Goal: Task Accomplishment & Management: Complete application form

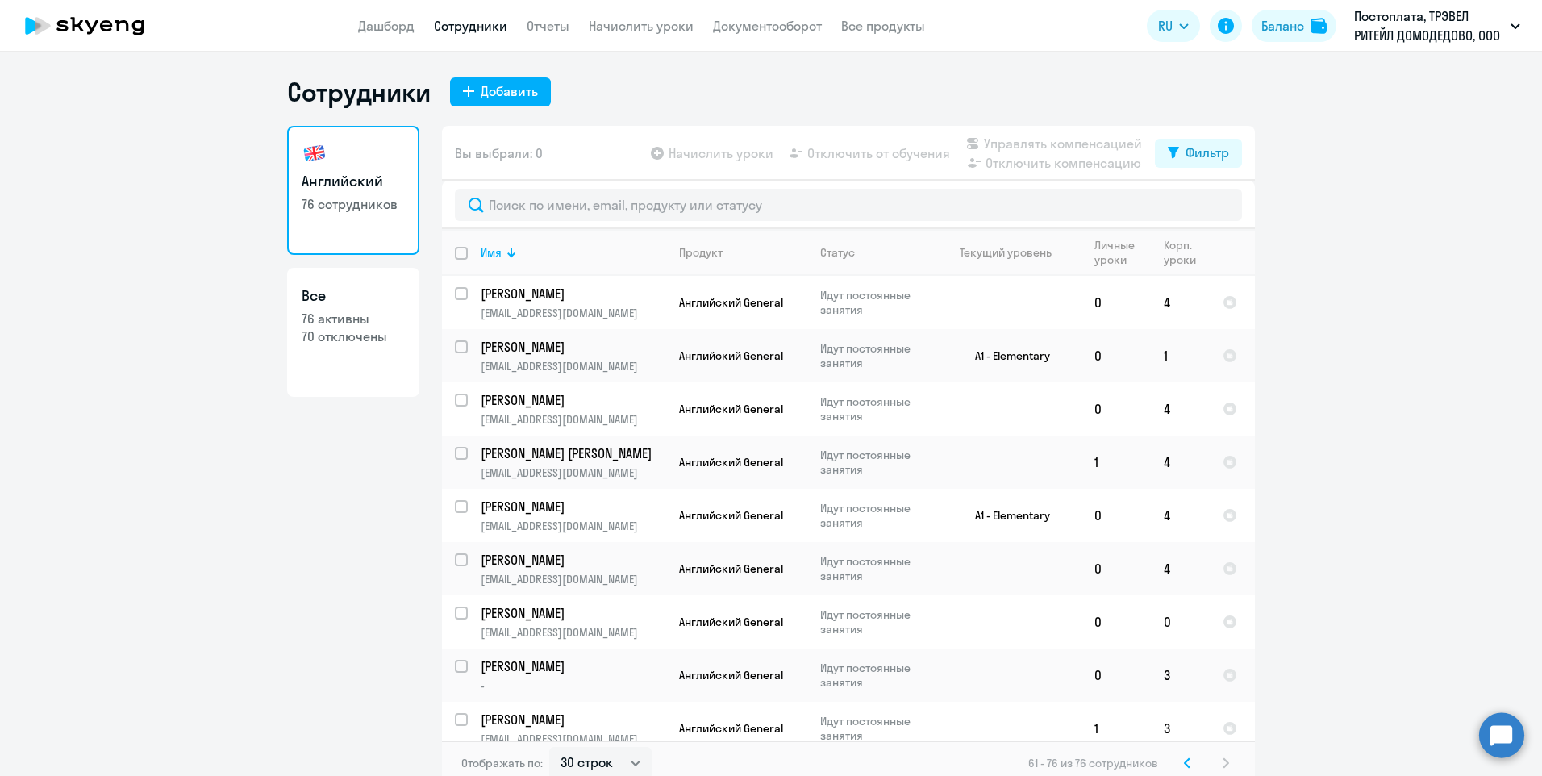
select select "30"
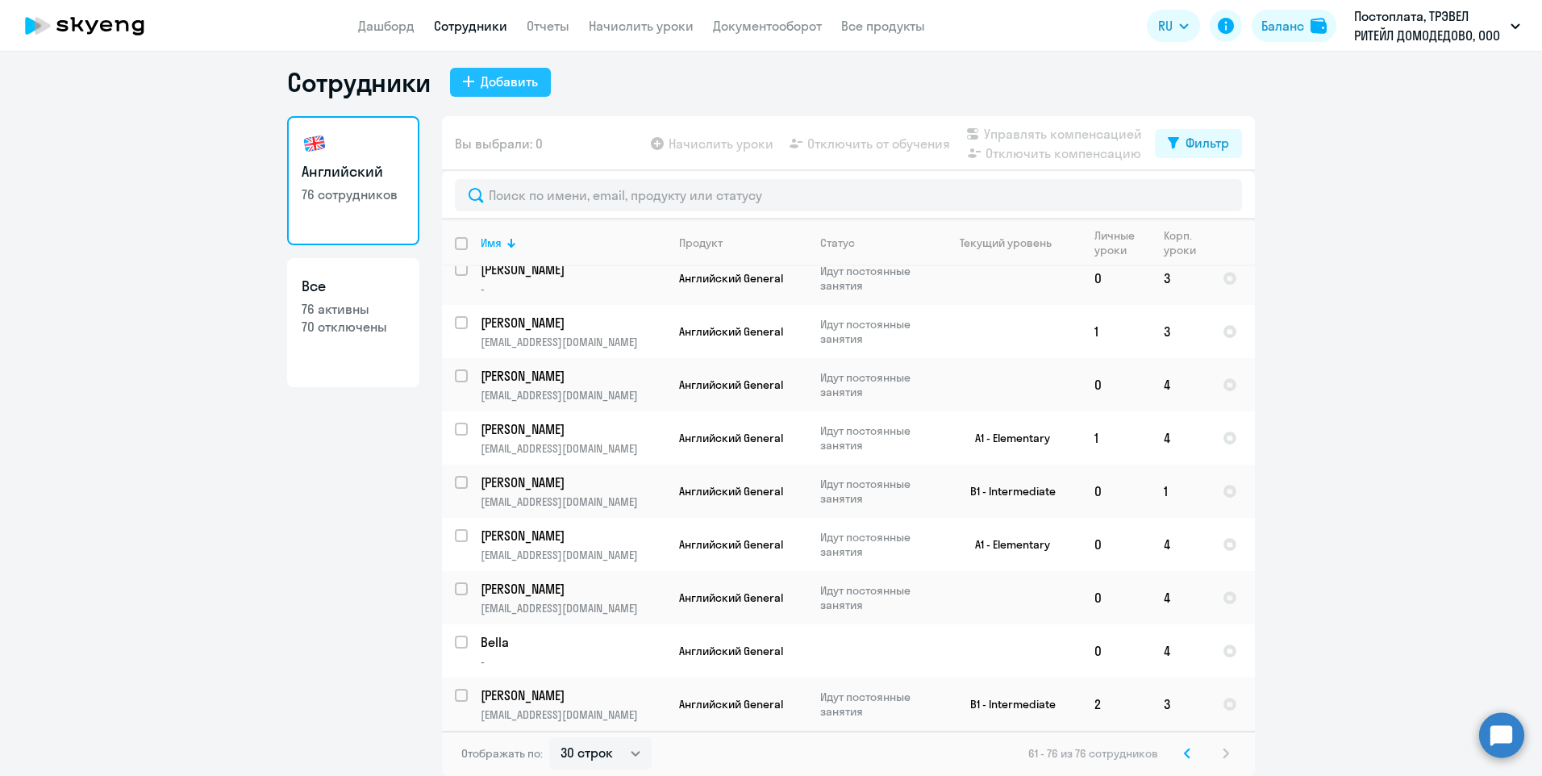
click at [485, 81] on div "Добавить" at bounding box center [509, 81] width 57 height 19
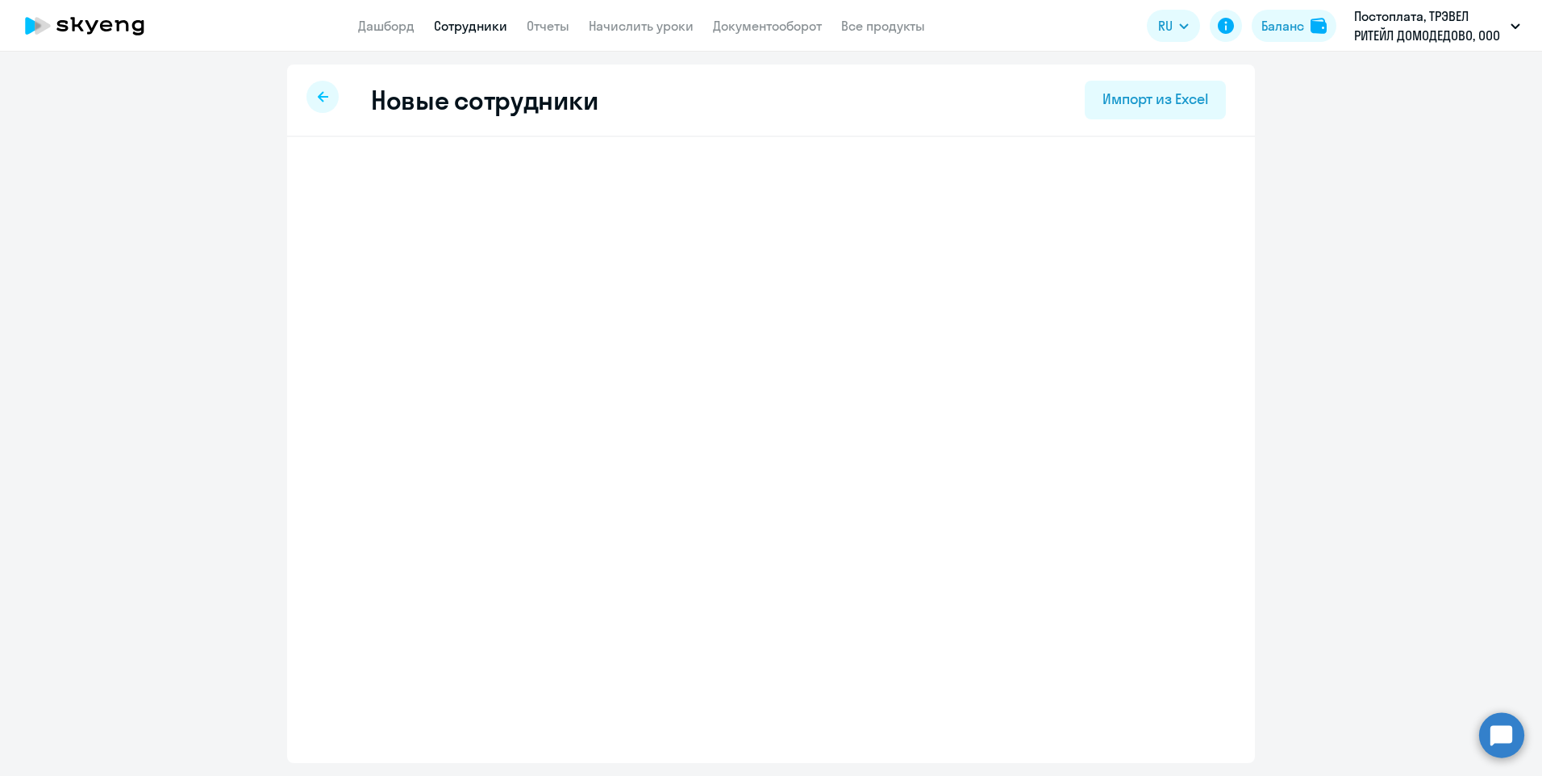
select select "english_adult_not_native_speaker"
select select "3"
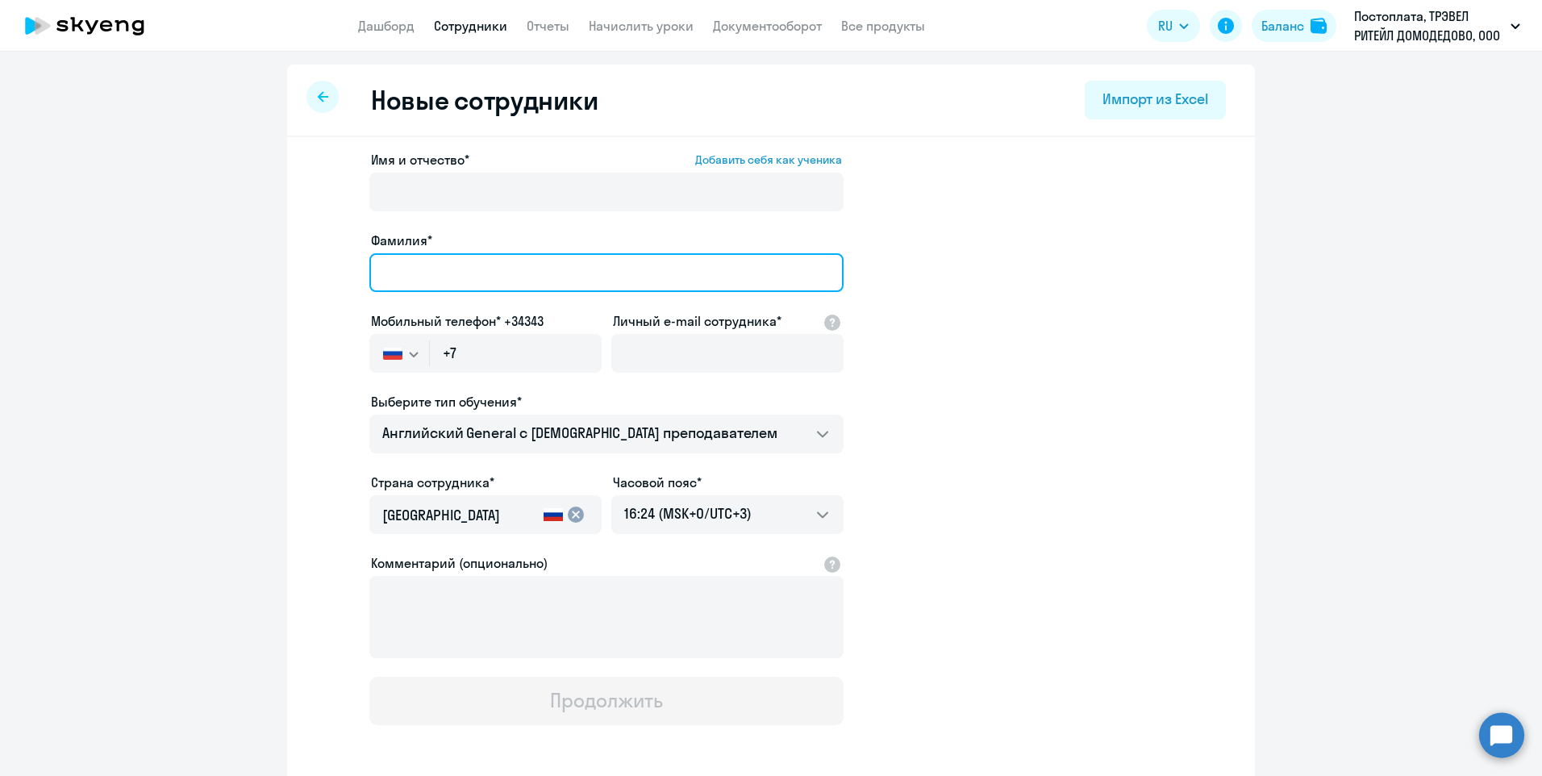
click at [466, 272] on input "Фамилия*" at bounding box center [606, 272] width 474 height 39
type input "[PERSON_NAME]"
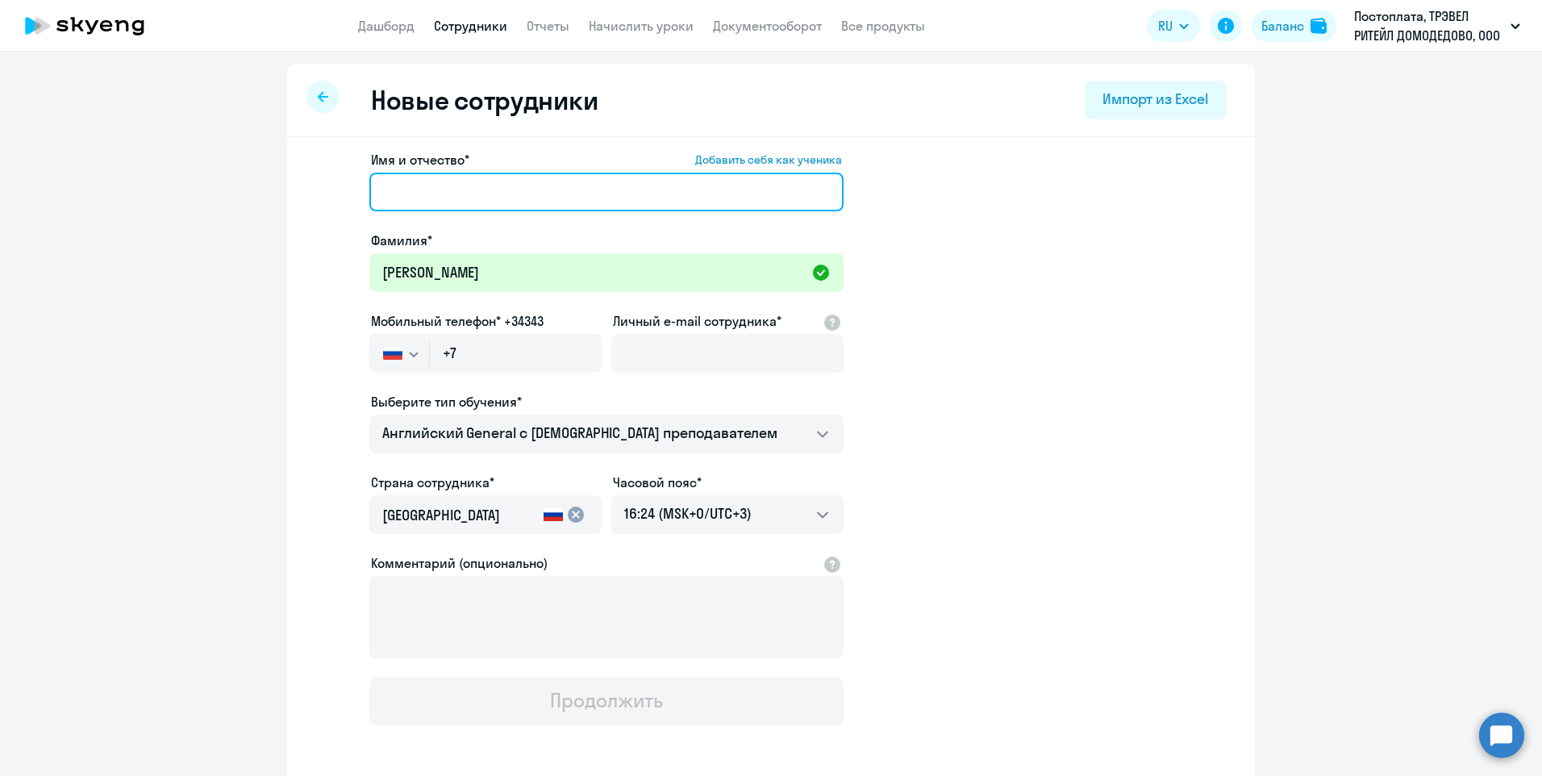
click at [460, 198] on input "Имя и отчество* Добавить себя как ученика" at bounding box center [606, 192] width 474 height 39
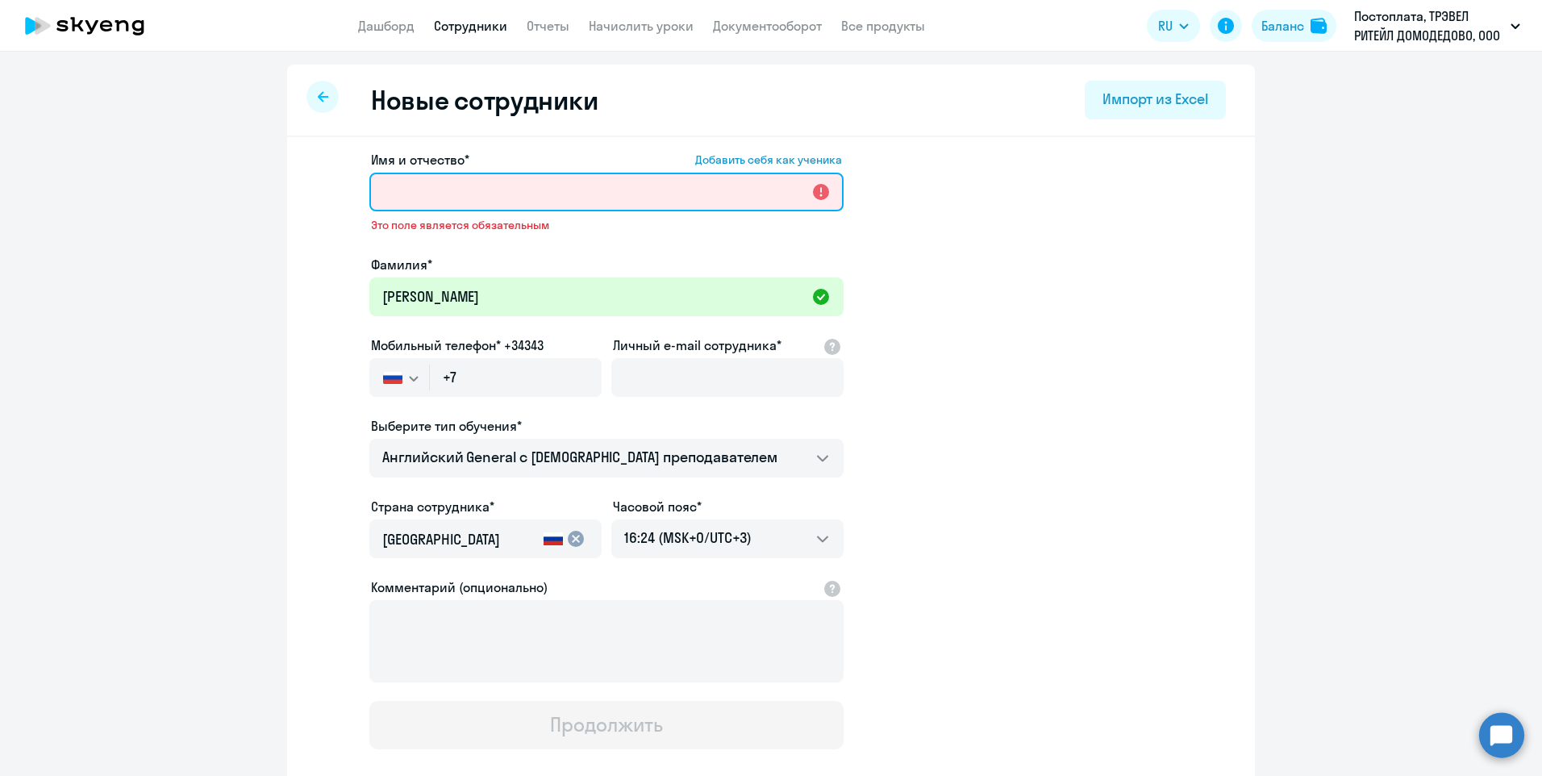
paste input "[PERSON_NAME]"
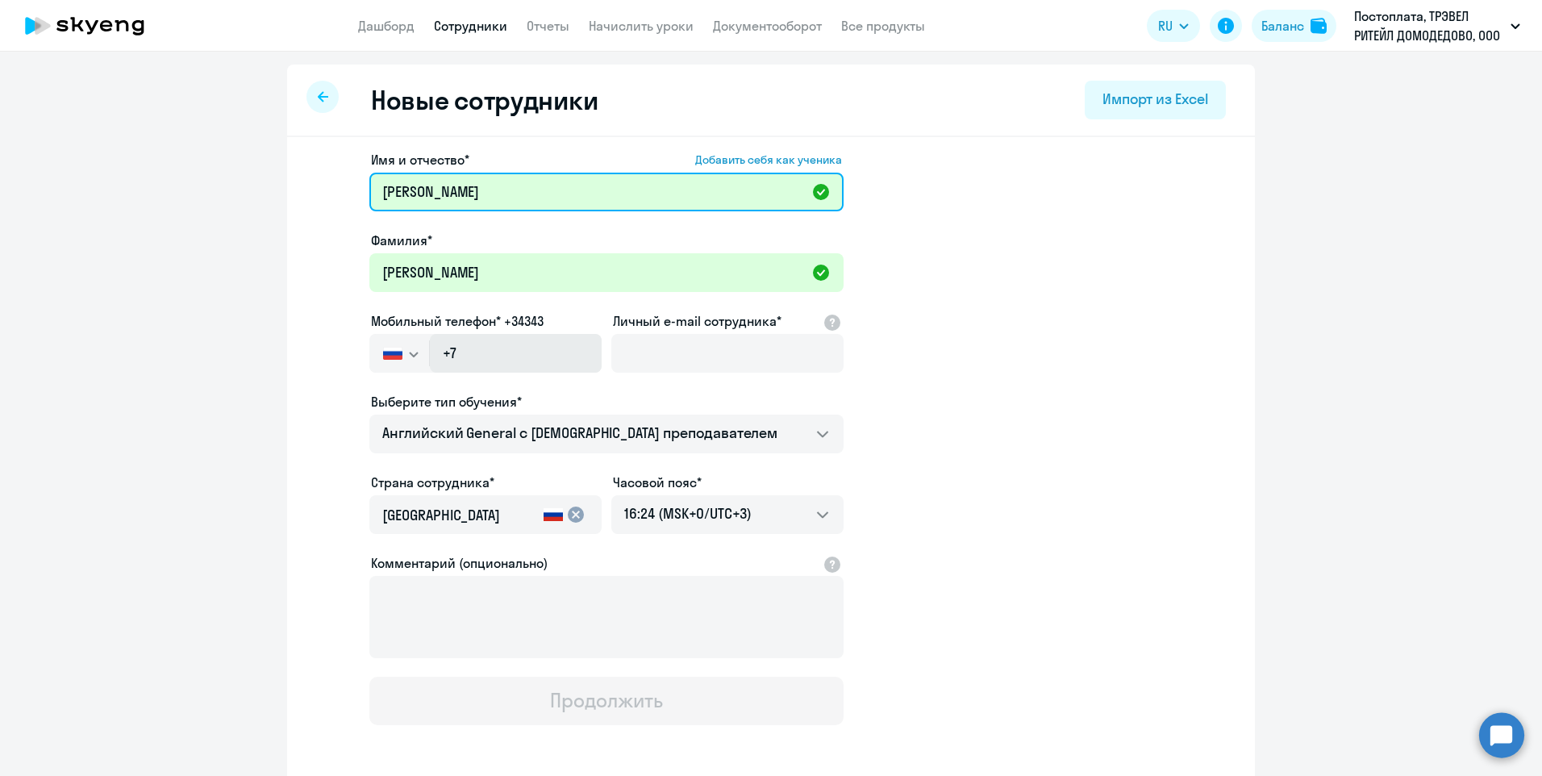
type input "[PERSON_NAME]"
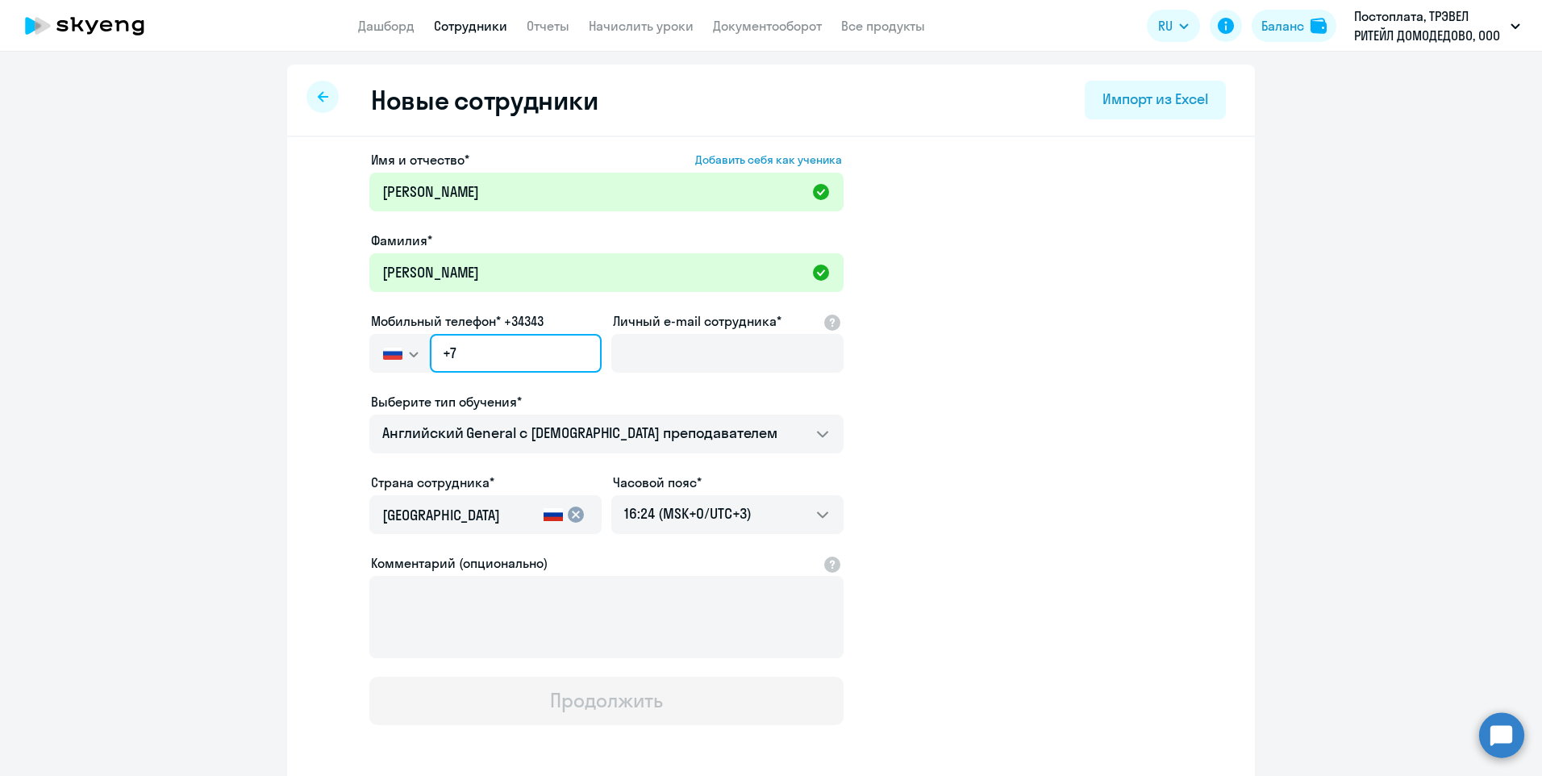
click at [459, 352] on input "+7" at bounding box center [516, 353] width 172 height 39
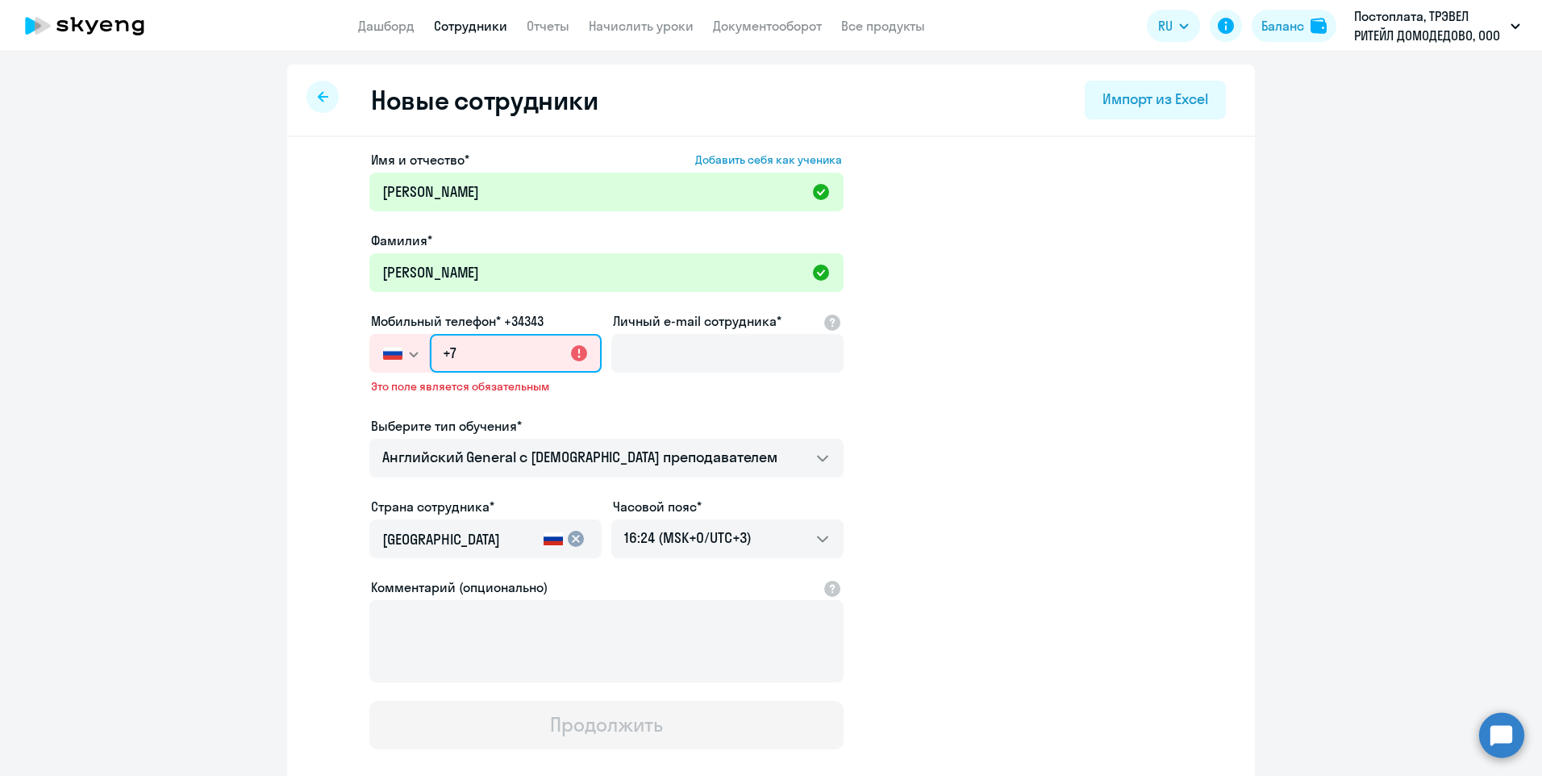
paste input "[PHONE_NUMBER]"
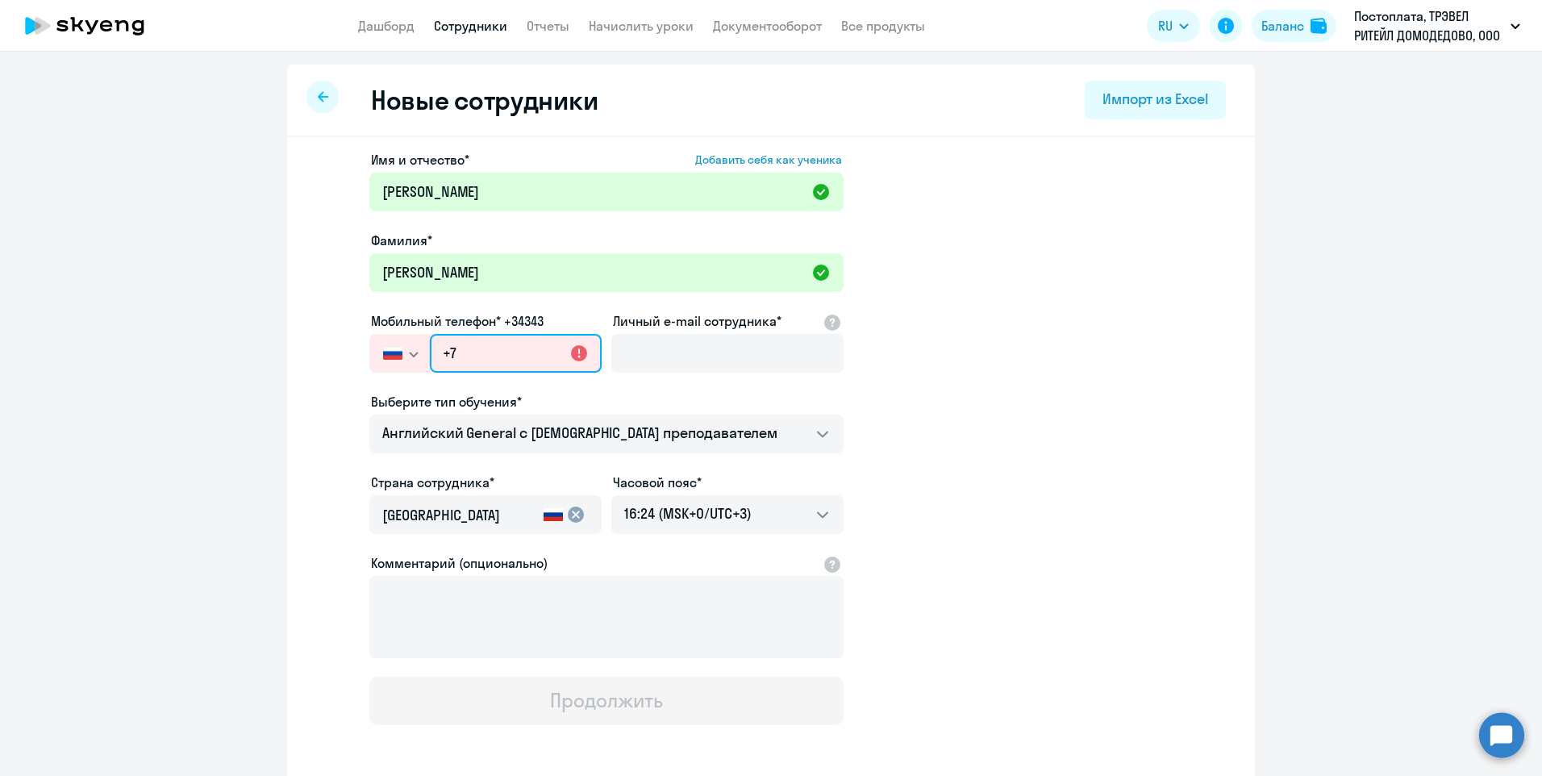
type input "[PHONE_NUMBER]"
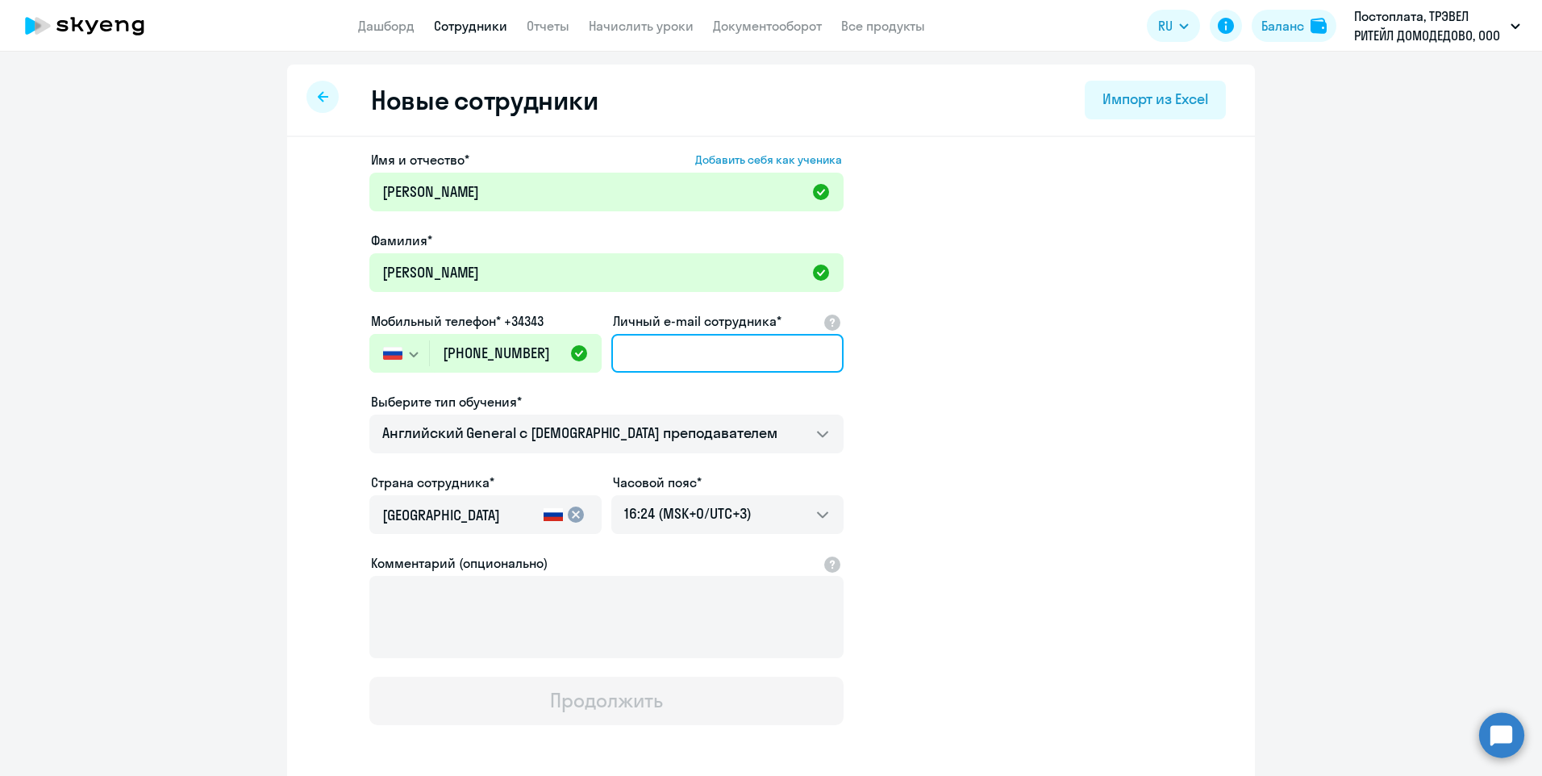
click at [673, 347] on input "Личный e-mail сотрудника*" at bounding box center [727, 353] width 232 height 39
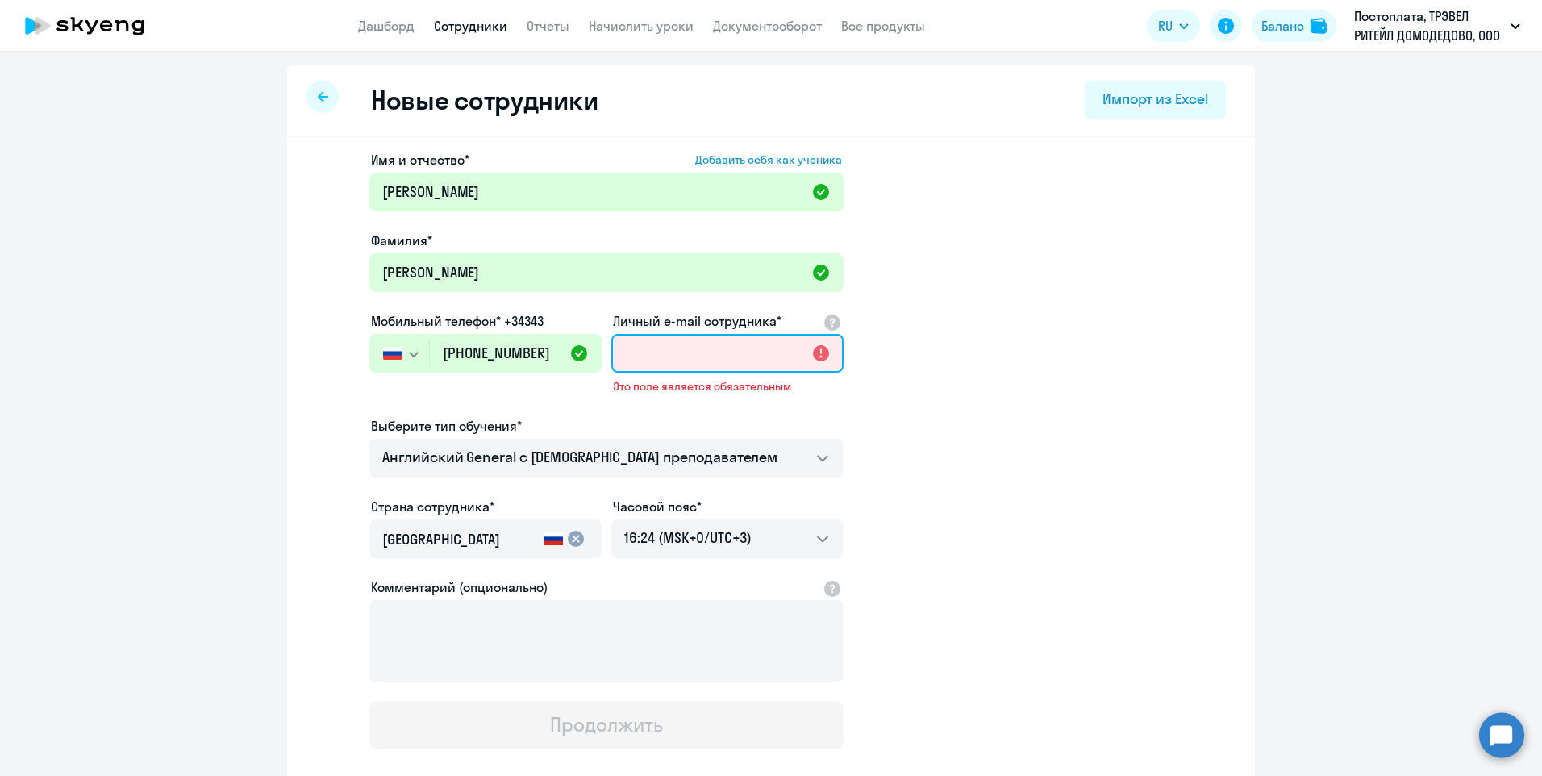
paste input "[EMAIL_ADDRESS][DOMAIN_NAME]"
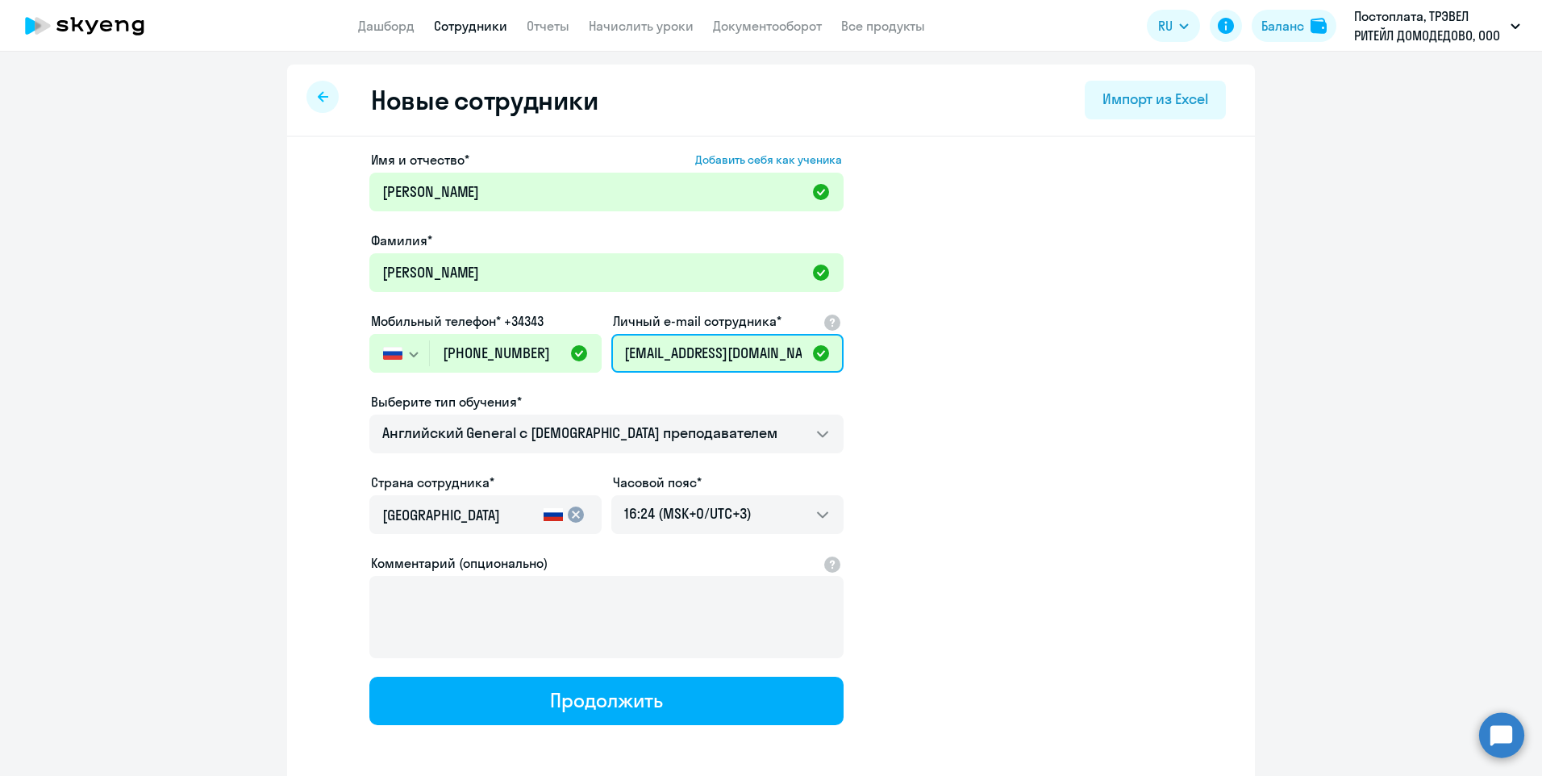
type input "[EMAIL_ADDRESS][DOMAIN_NAME]"
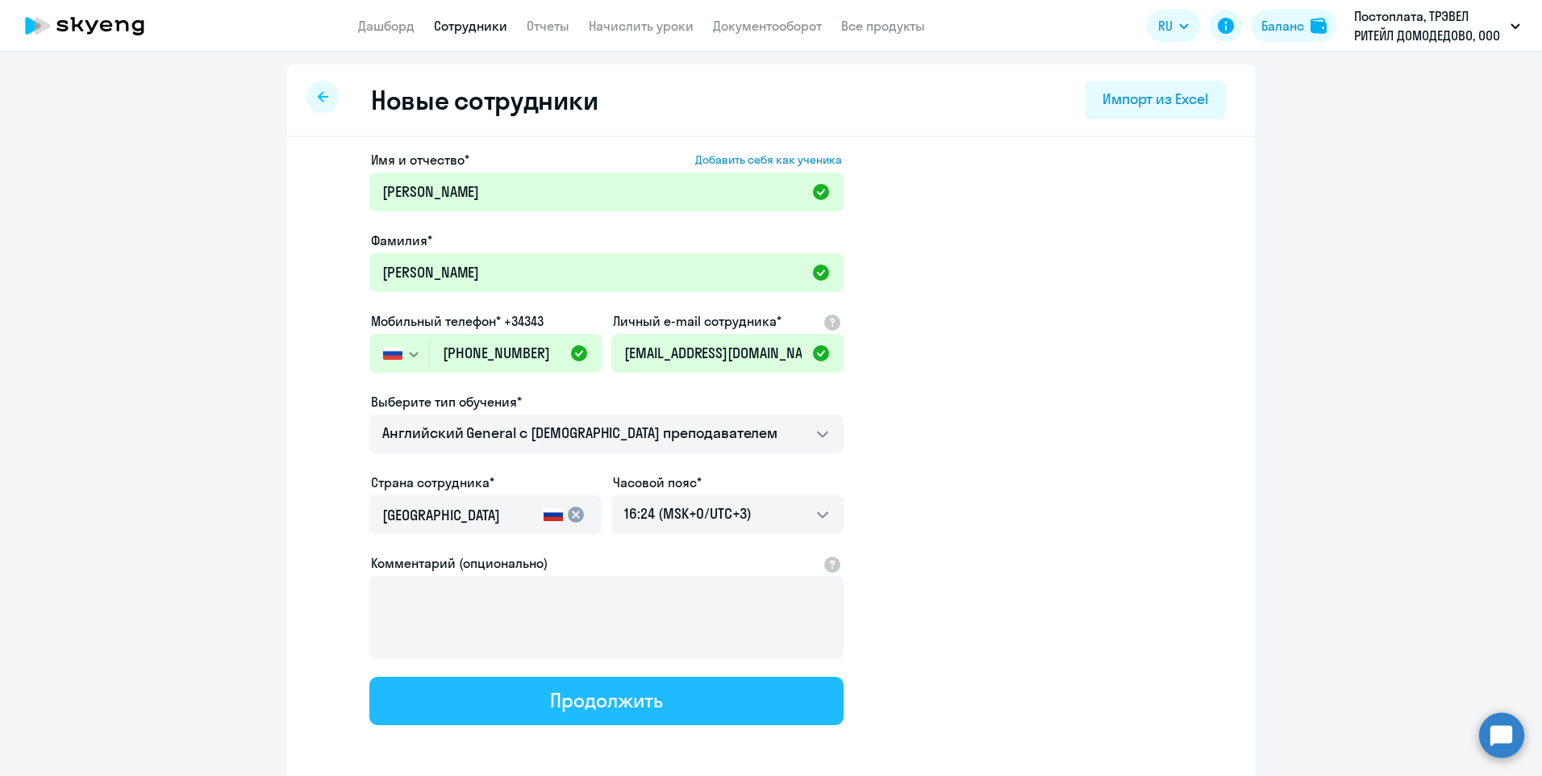
click at [568, 693] on div "Продолжить" at bounding box center [606, 700] width 112 height 26
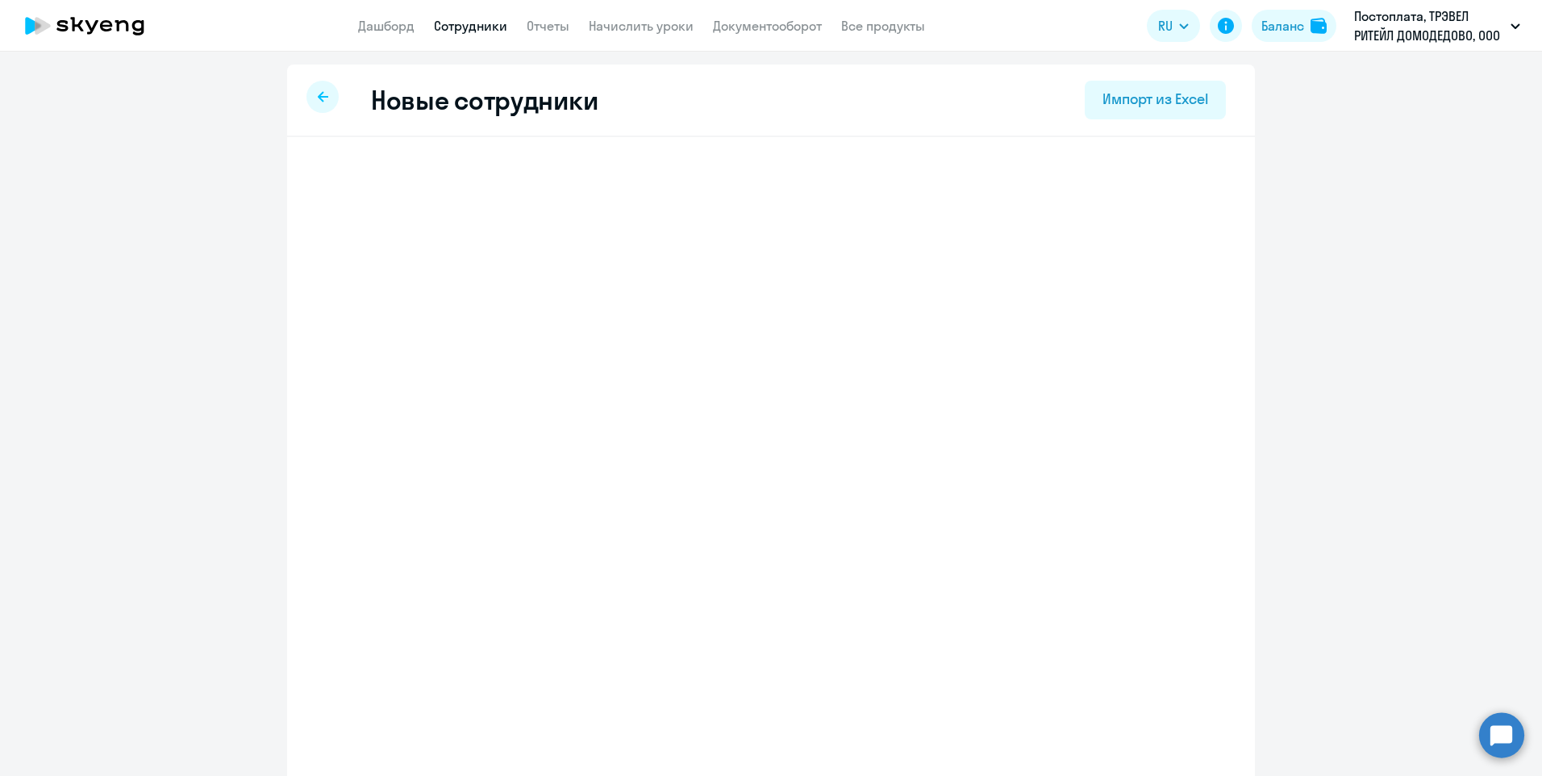
select select "english_adult_not_native_speaker"
select select "3"
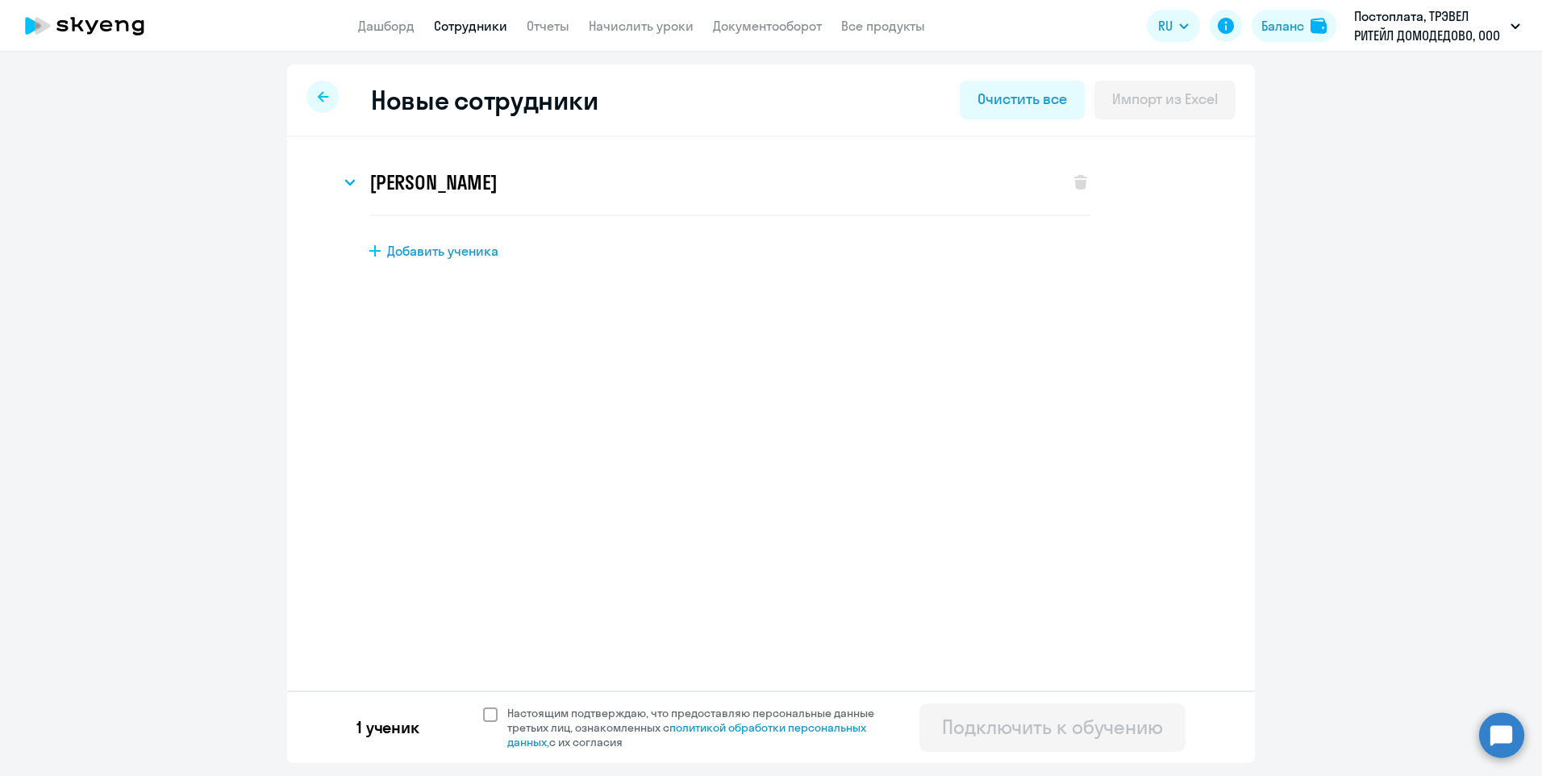
click at [502, 714] on span "Настоящим подтверждаю, что предоставляю персональные данные третьих лиц, ознако…" at bounding box center [696, 728] width 396 height 44
click at [483, 706] on input "Настоящим подтверждаю, что предоставляю персональные данные третьих лиц, ознако…" at bounding box center [482, 705] width 1 height 1
checkbox input "true"
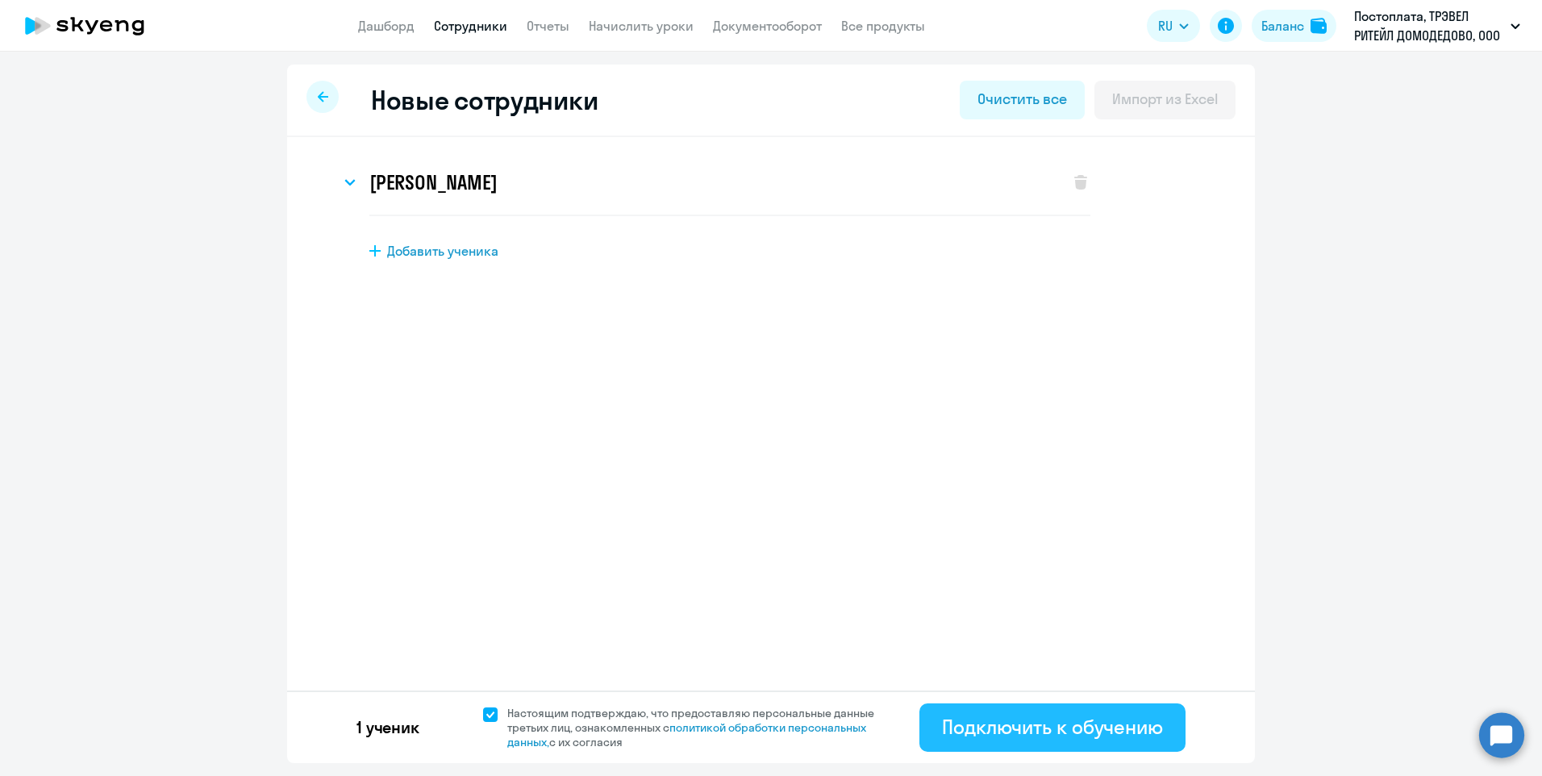
click at [1011, 724] on div "Подключить к обучению" at bounding box center [1052, 727] width 221 height 26
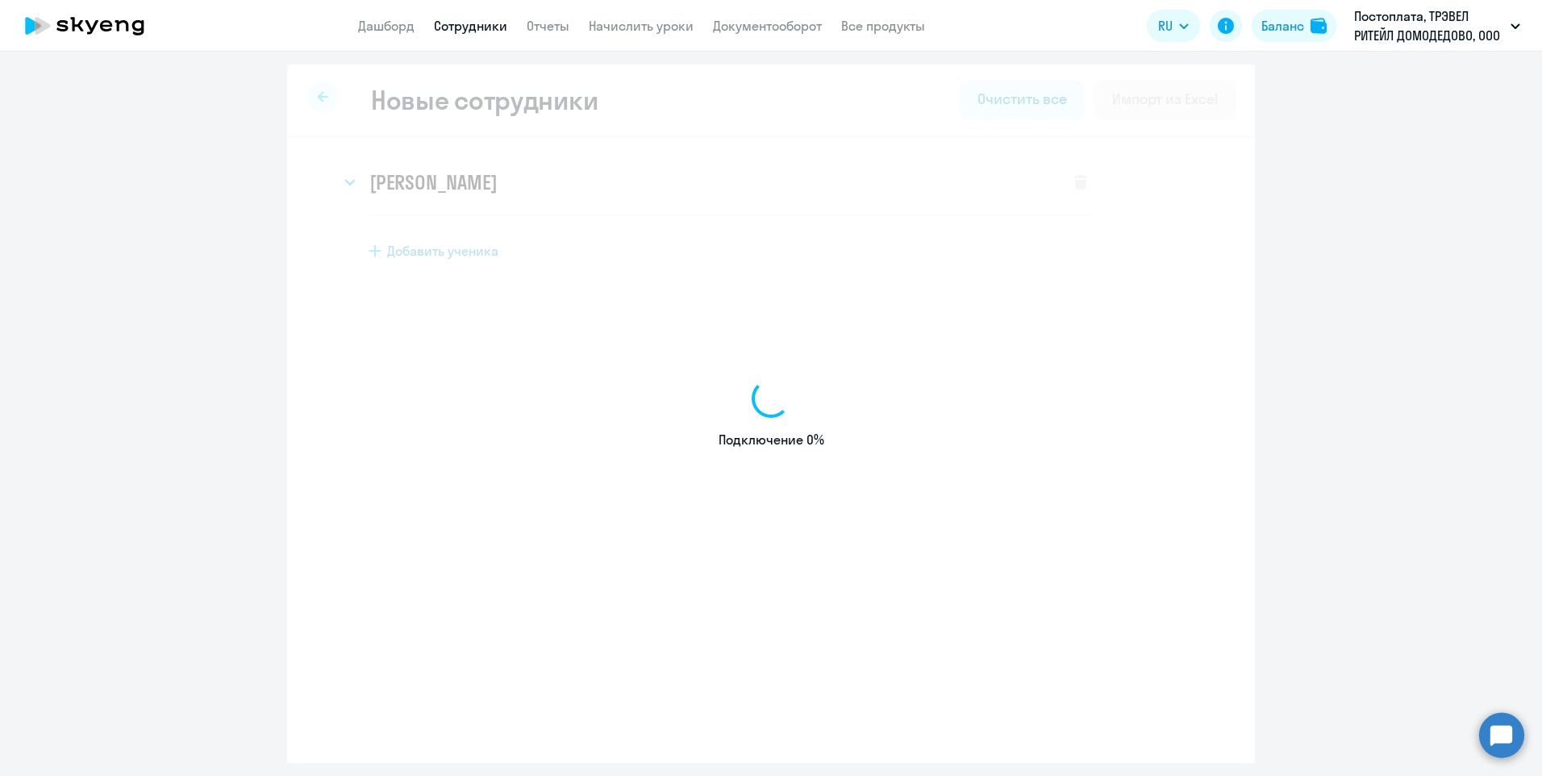
select select "english_adult_not_native_speaker"
select select "3"
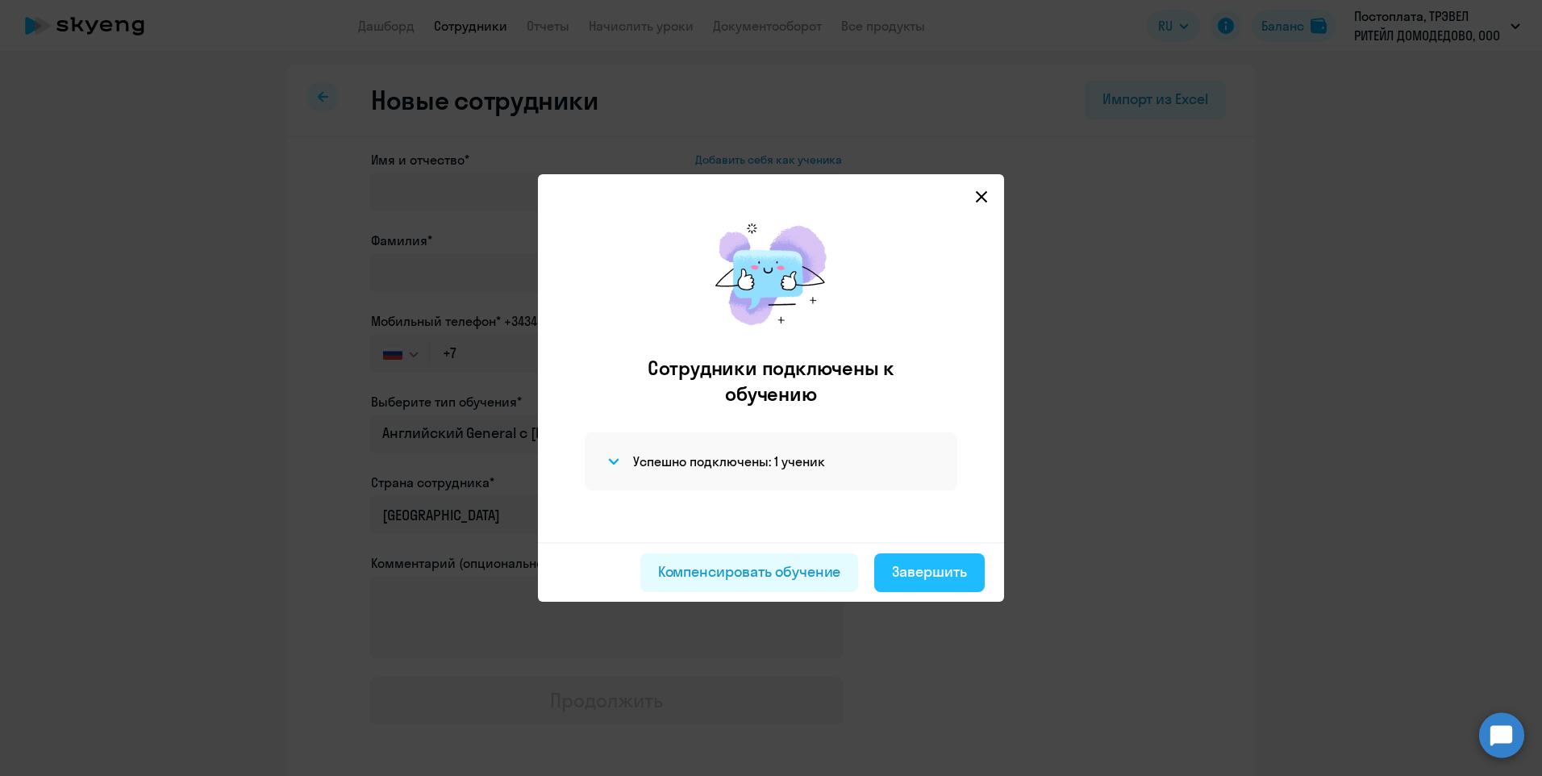
click at [926, 577] on div "Завершить" at bounding box center [929, 571] width 75 height 21
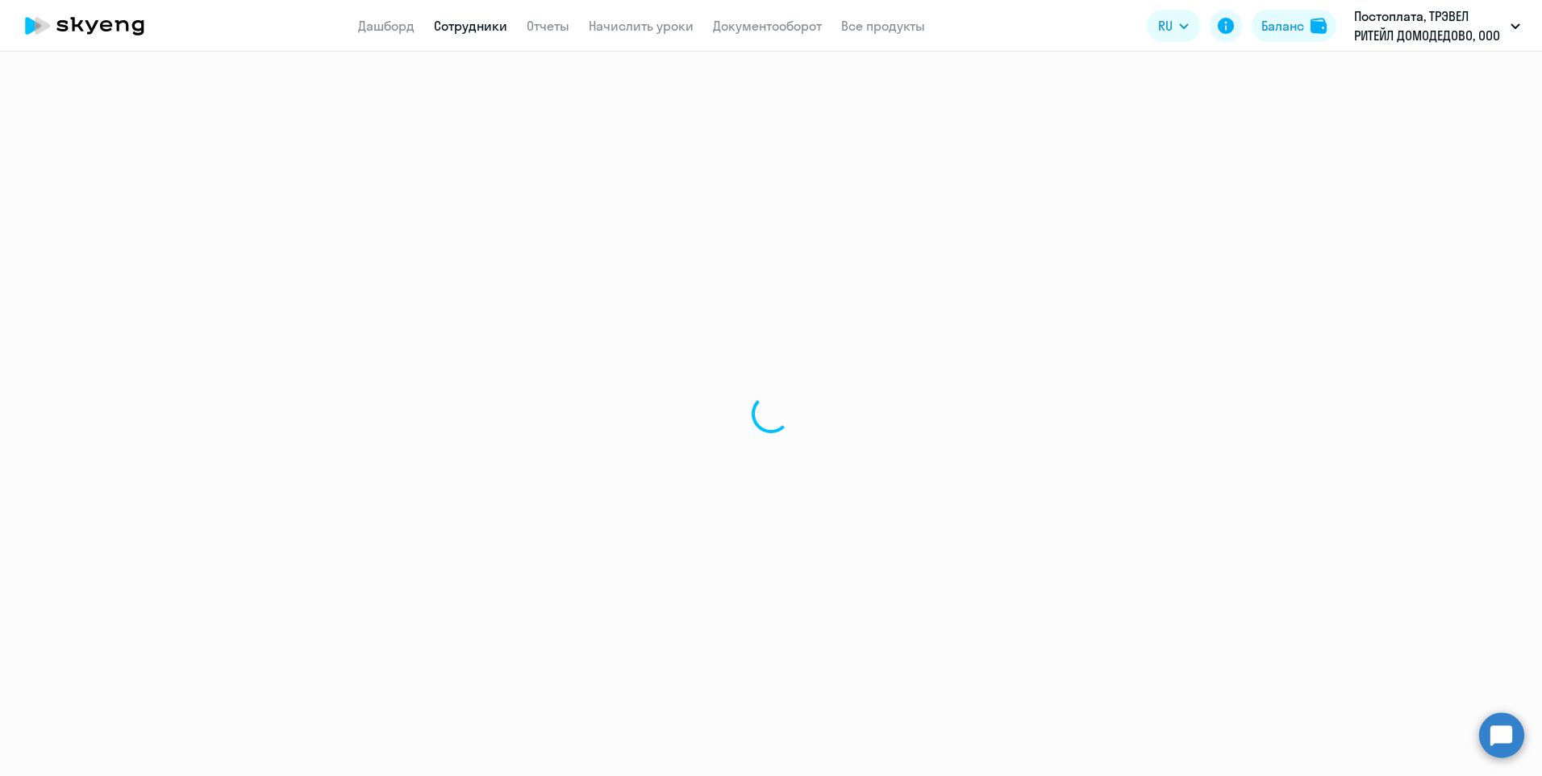
select select "30"
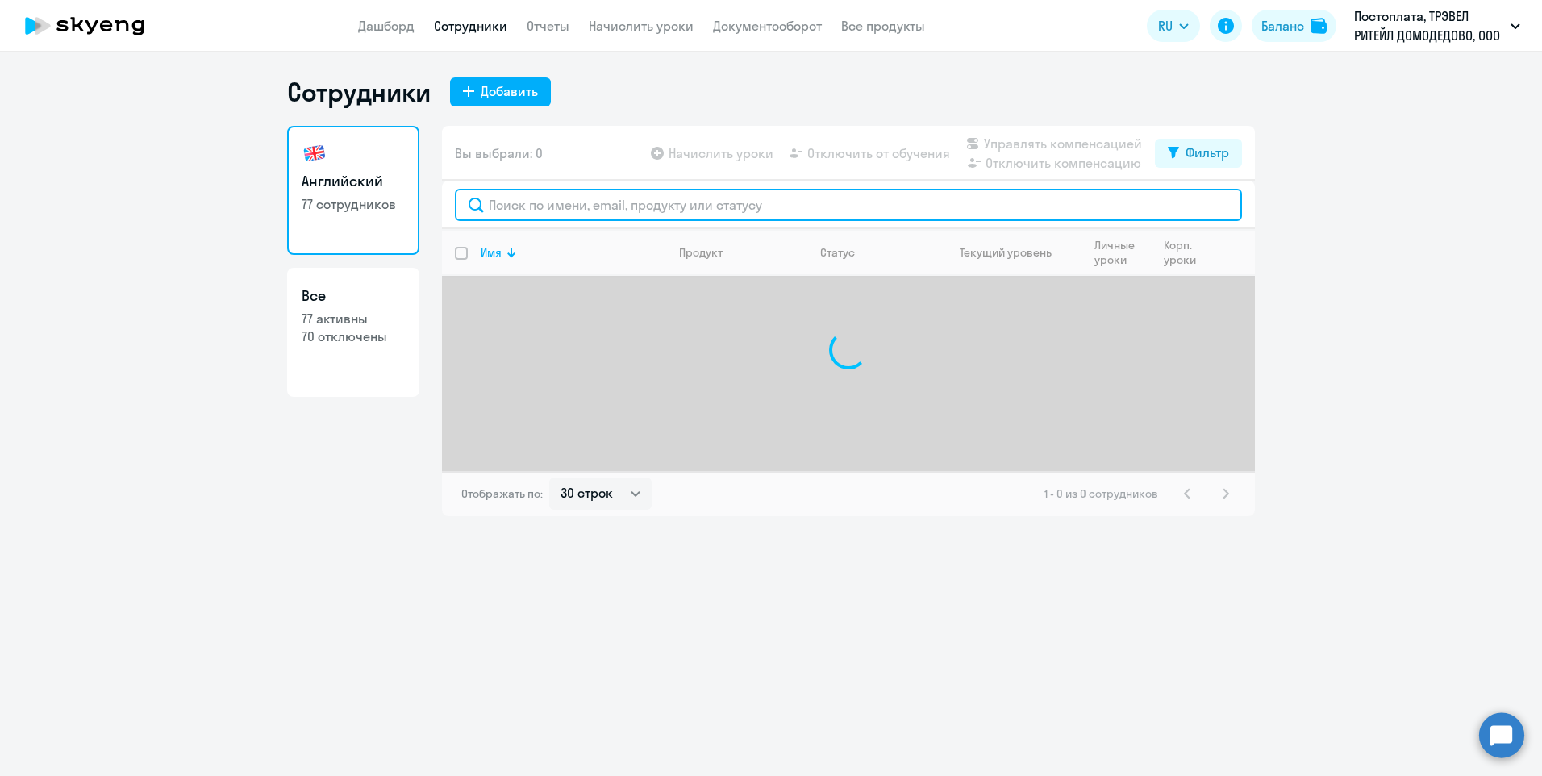
click at [537, 210] on input "text" at bounding box center [848, 205] width 787 height 32
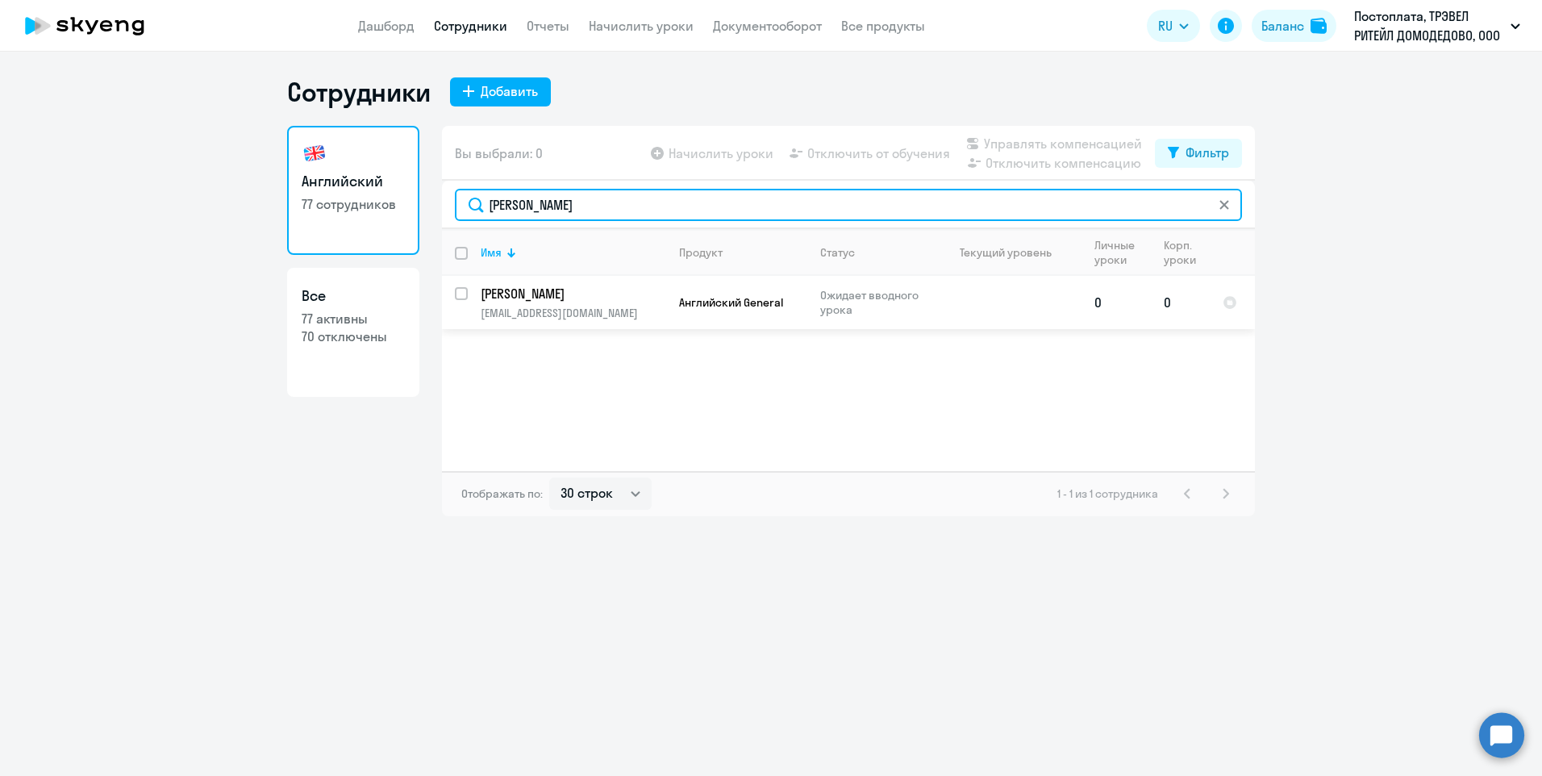
type input "[PERSON_NAME]"
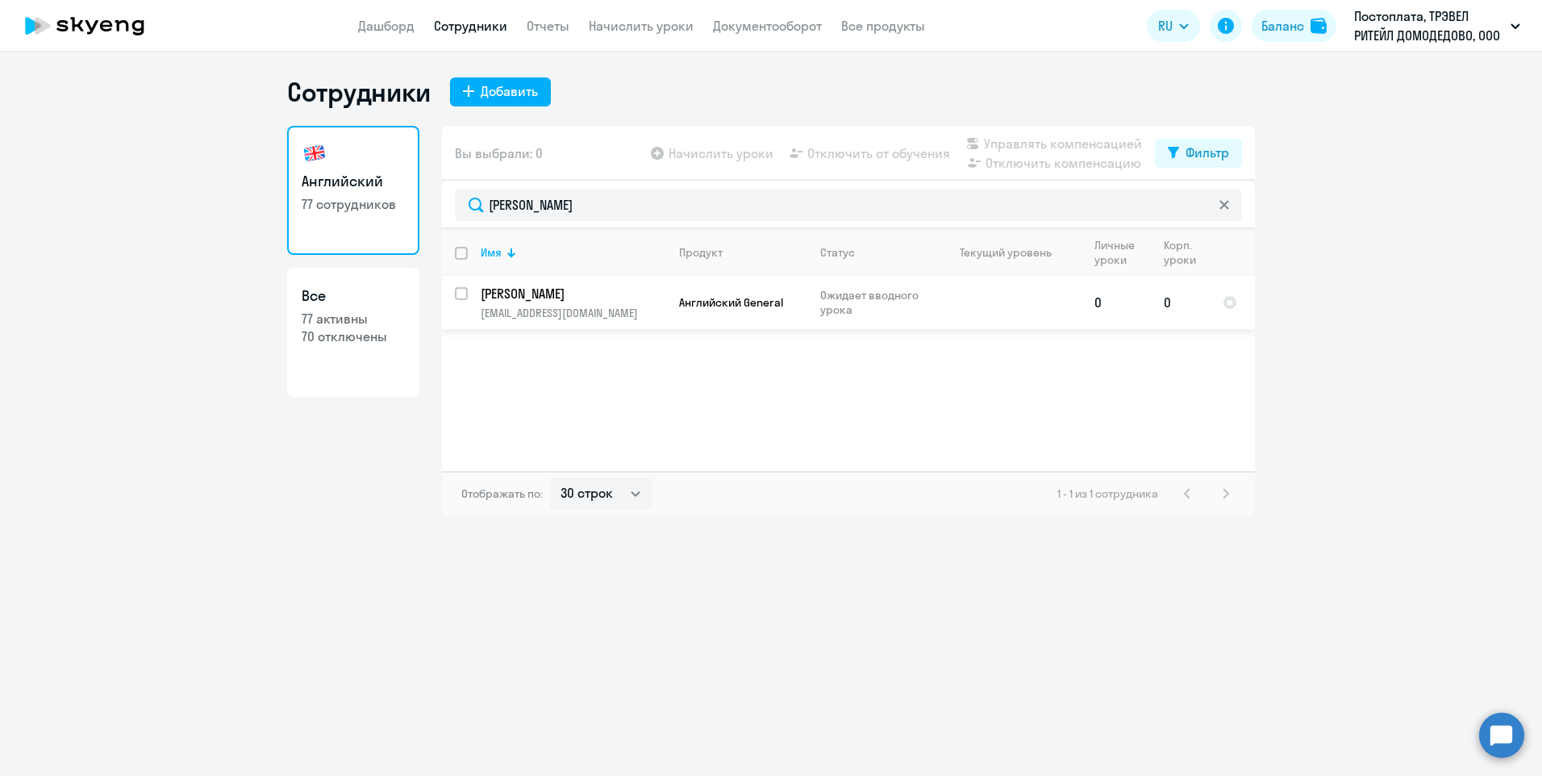
click at [504, 300] on p "[PERSON_NAME]" at bounding box center [572, 294] width 182 height 18
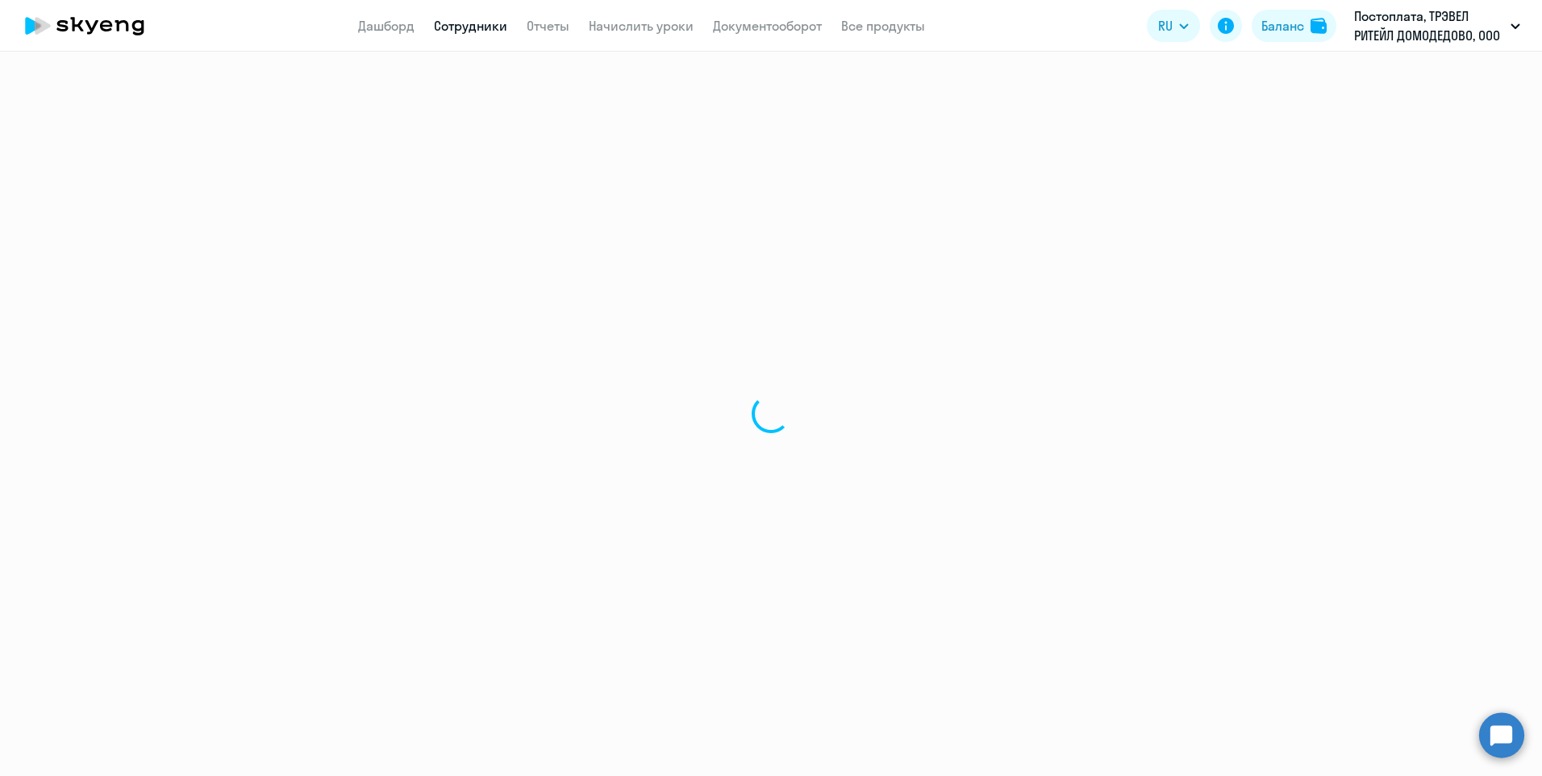
select select "english"
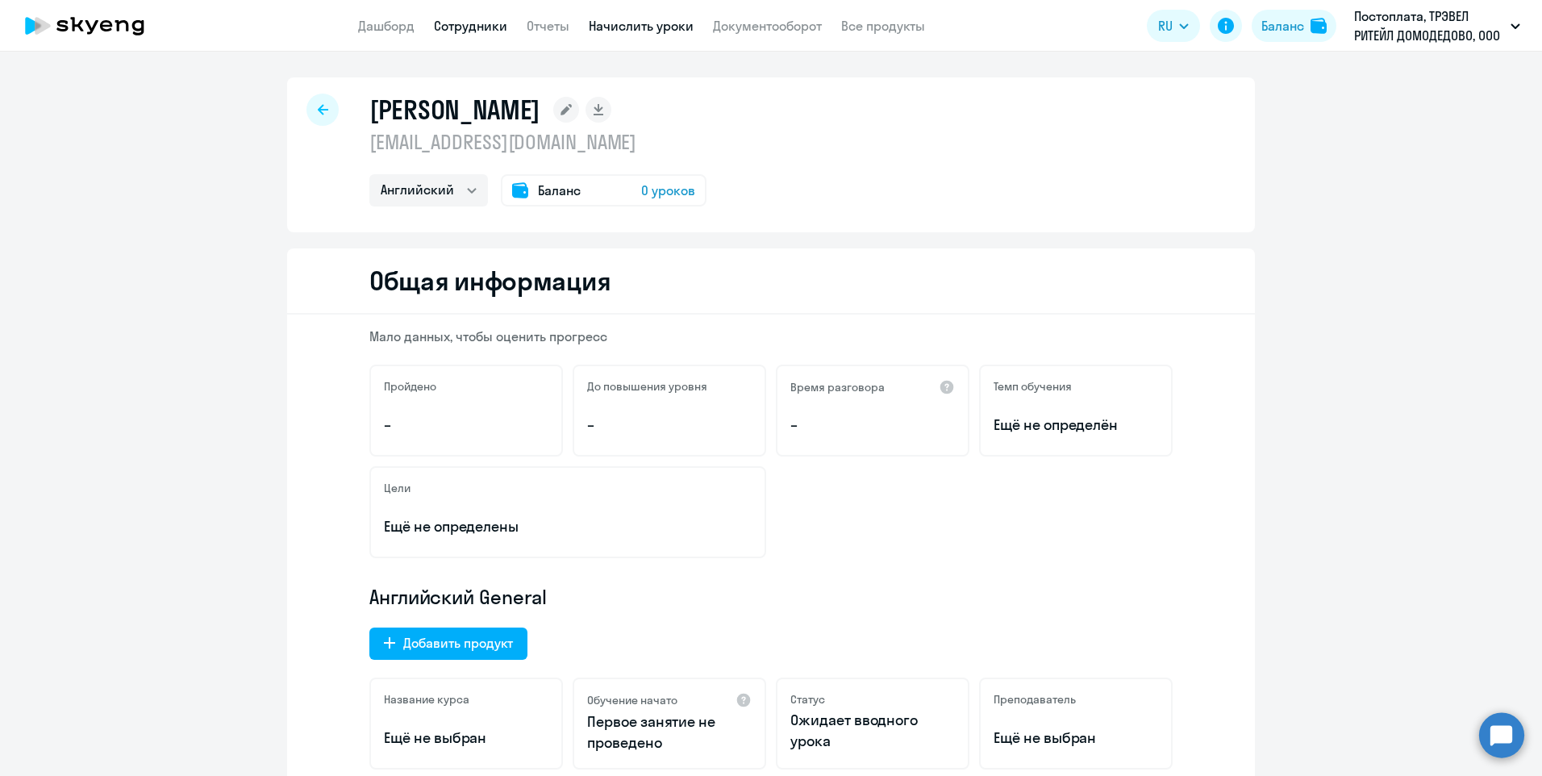
click at [610, 22] on link "Начислить уроки" at bounding box center [641, 26] width 105 height 16
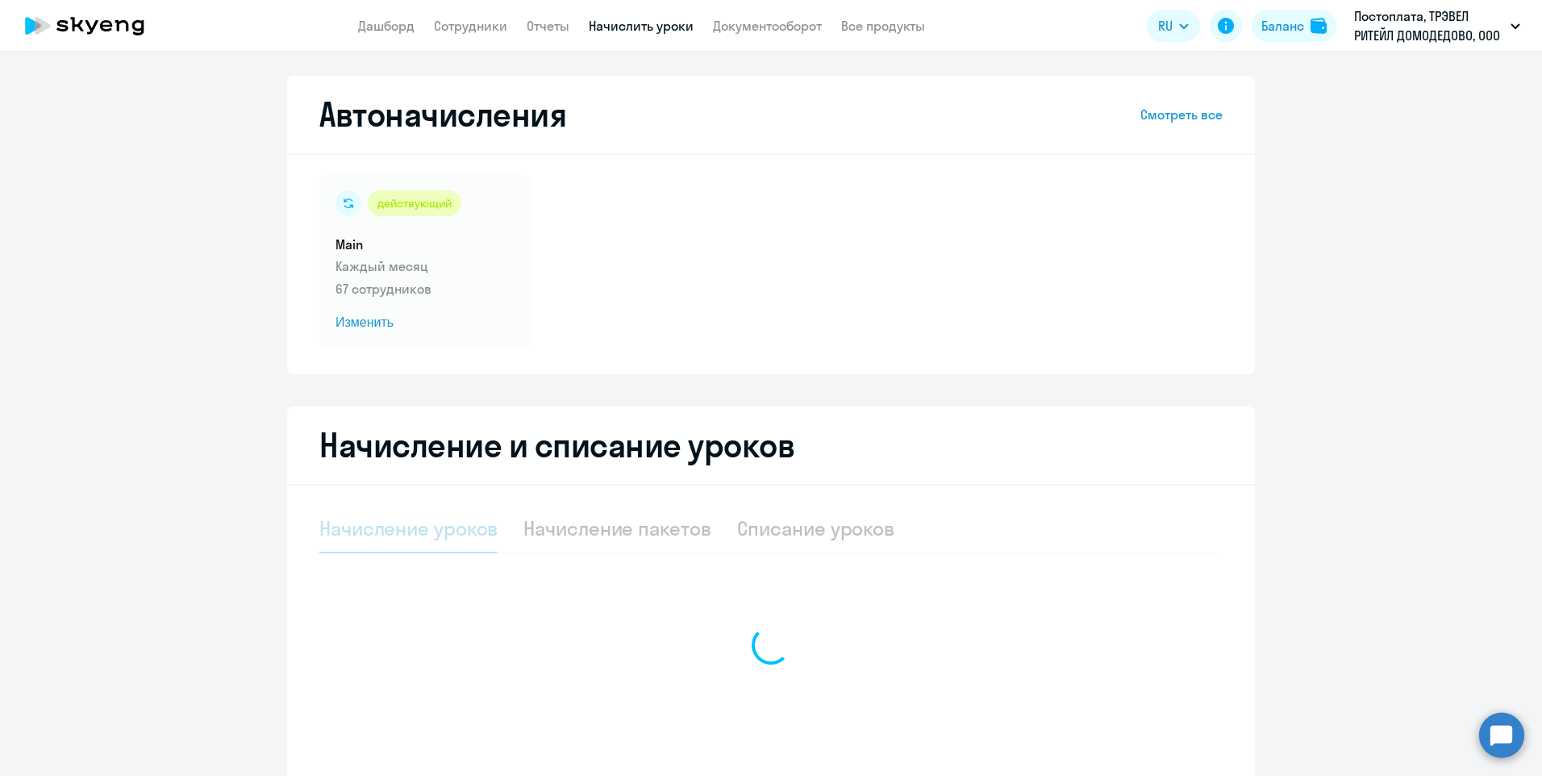
select select "10"
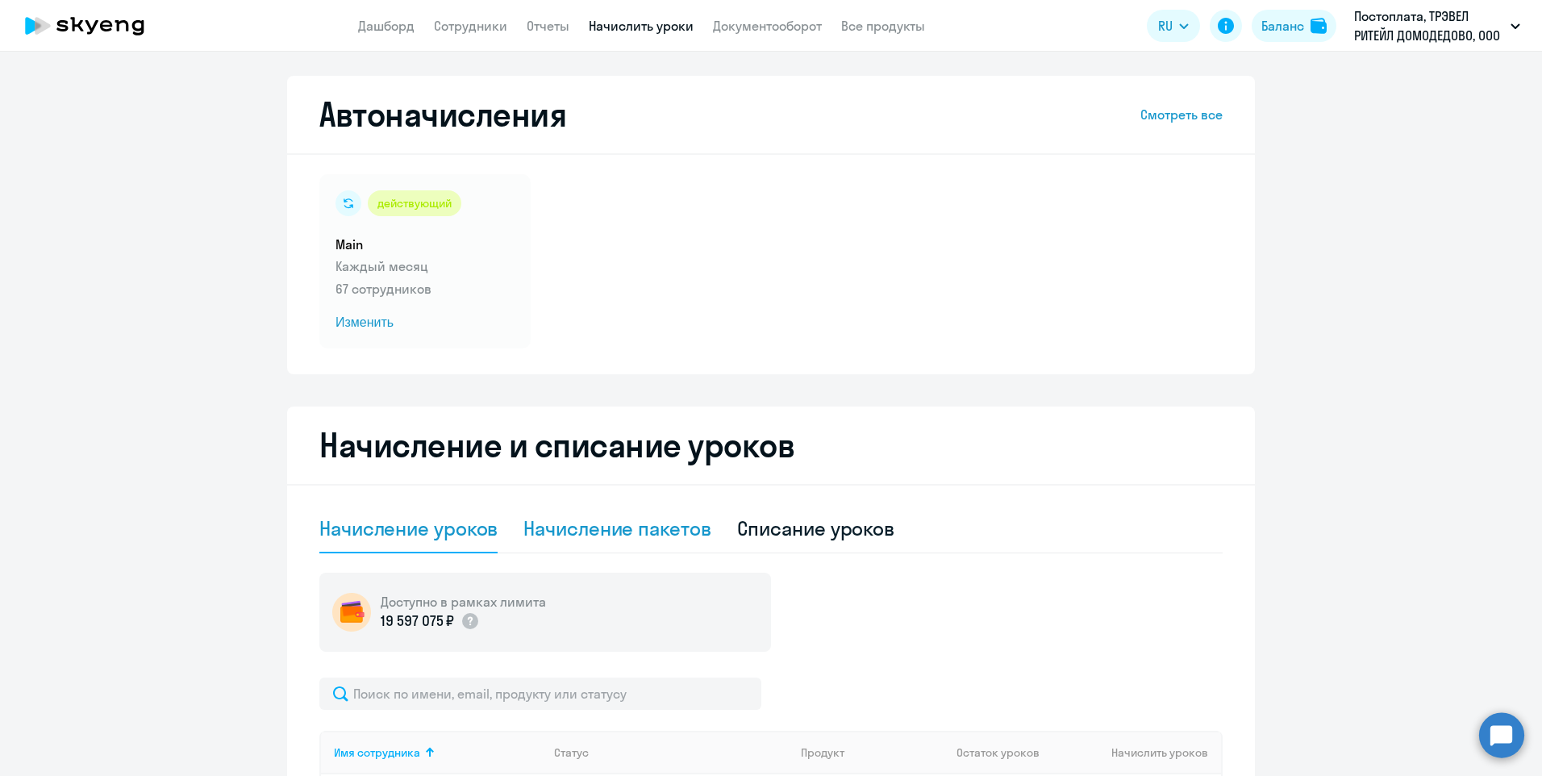
click at [560, 523] on div "Начисление пакетов" at bounding box center [616, 528] width 187 height 26
select select "10"
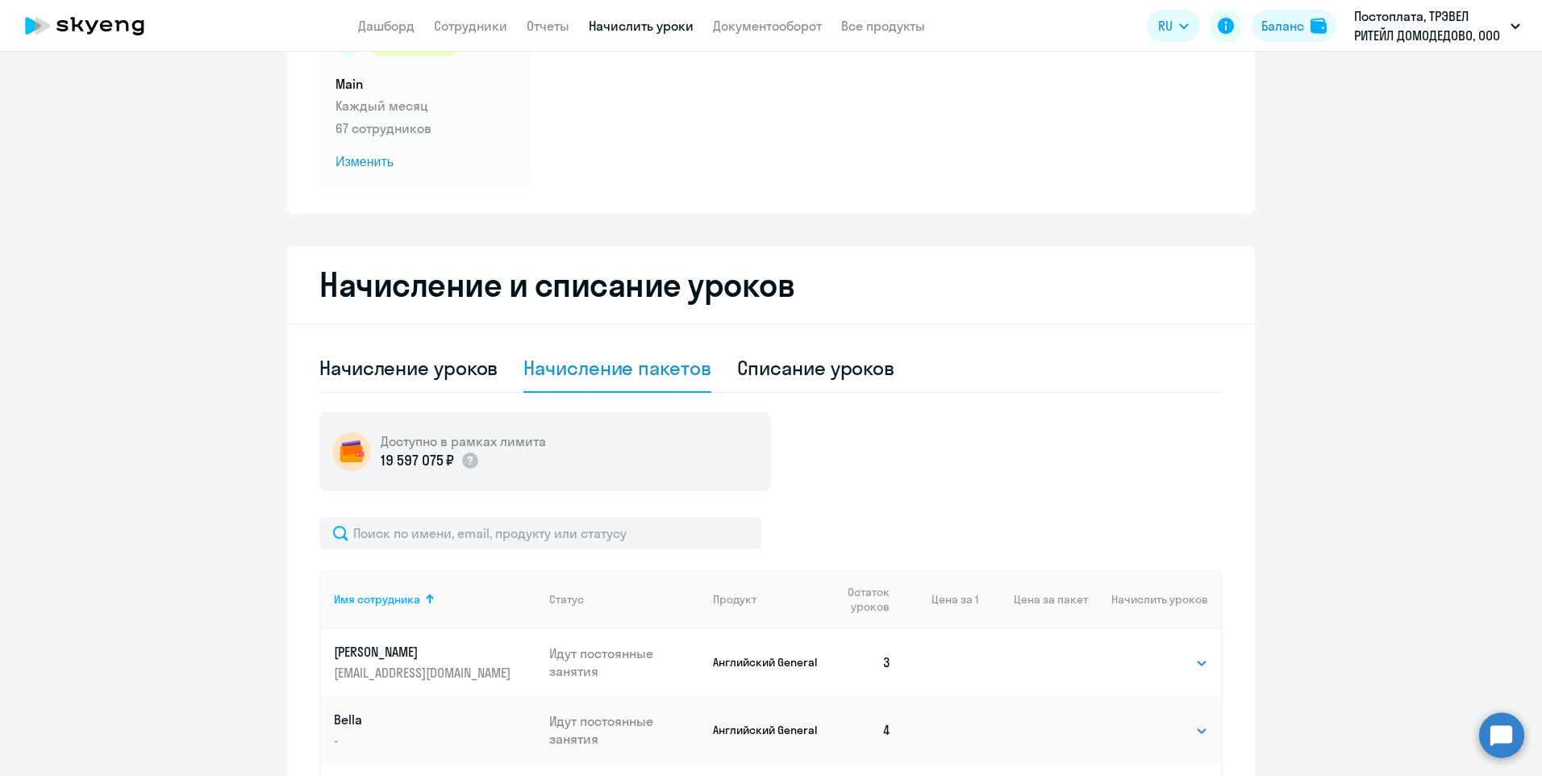
scroll to position [161, 0]
click at [465, 539] on input "text" at bounding box center [540, 532] width 442 height 32
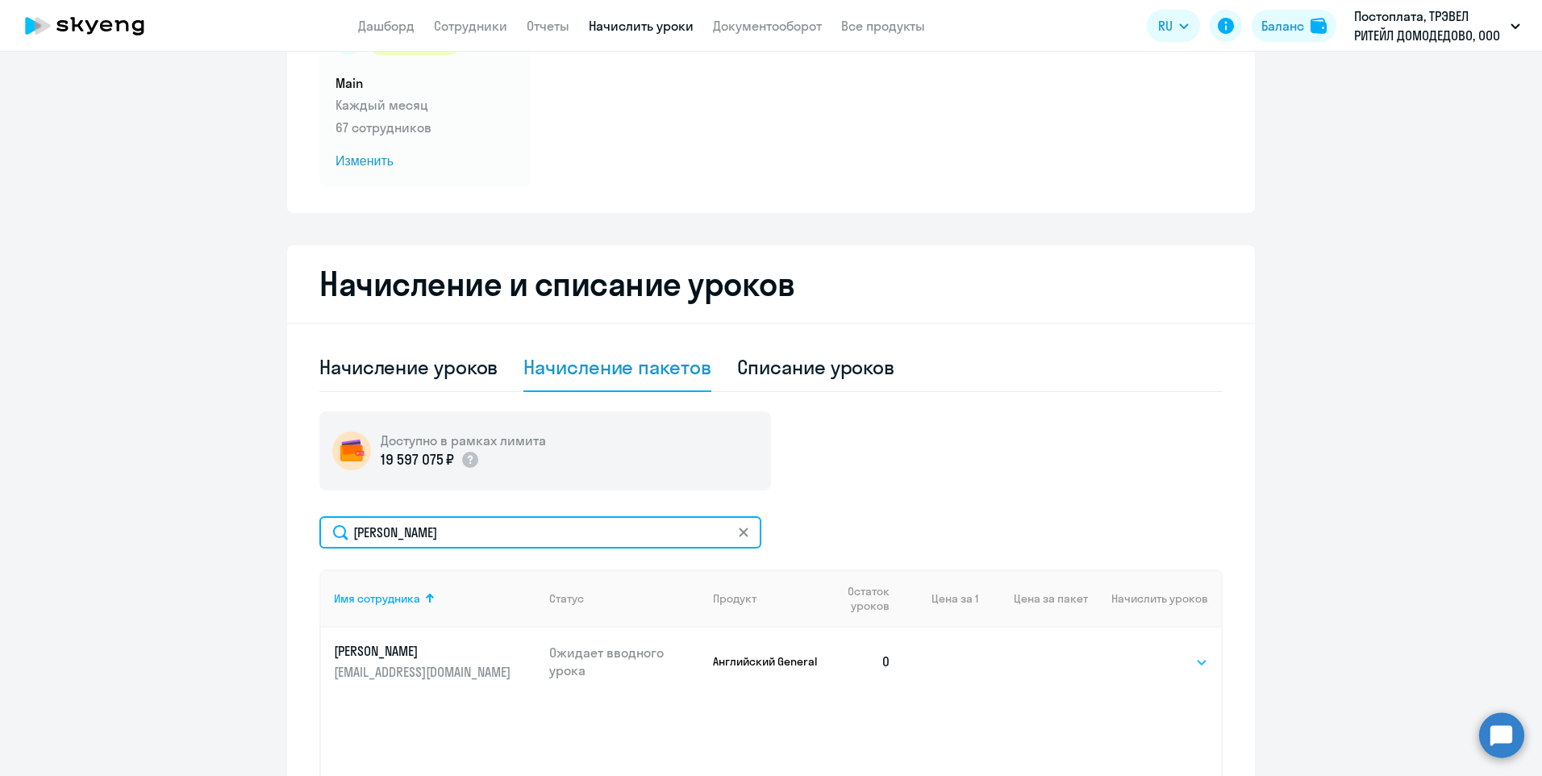
type input "[PERSON_NAME]"
click at [1179, 667] on select "Выбрать 4 8 16 32 64 96 128" at bounding box center [1175, 661] width 66 height 19
select select "4"
click at [1142, 652] on select "Выбрать 4 8 16 32 64 96 128" at bounding box center [1175, 661] width 66 height 19
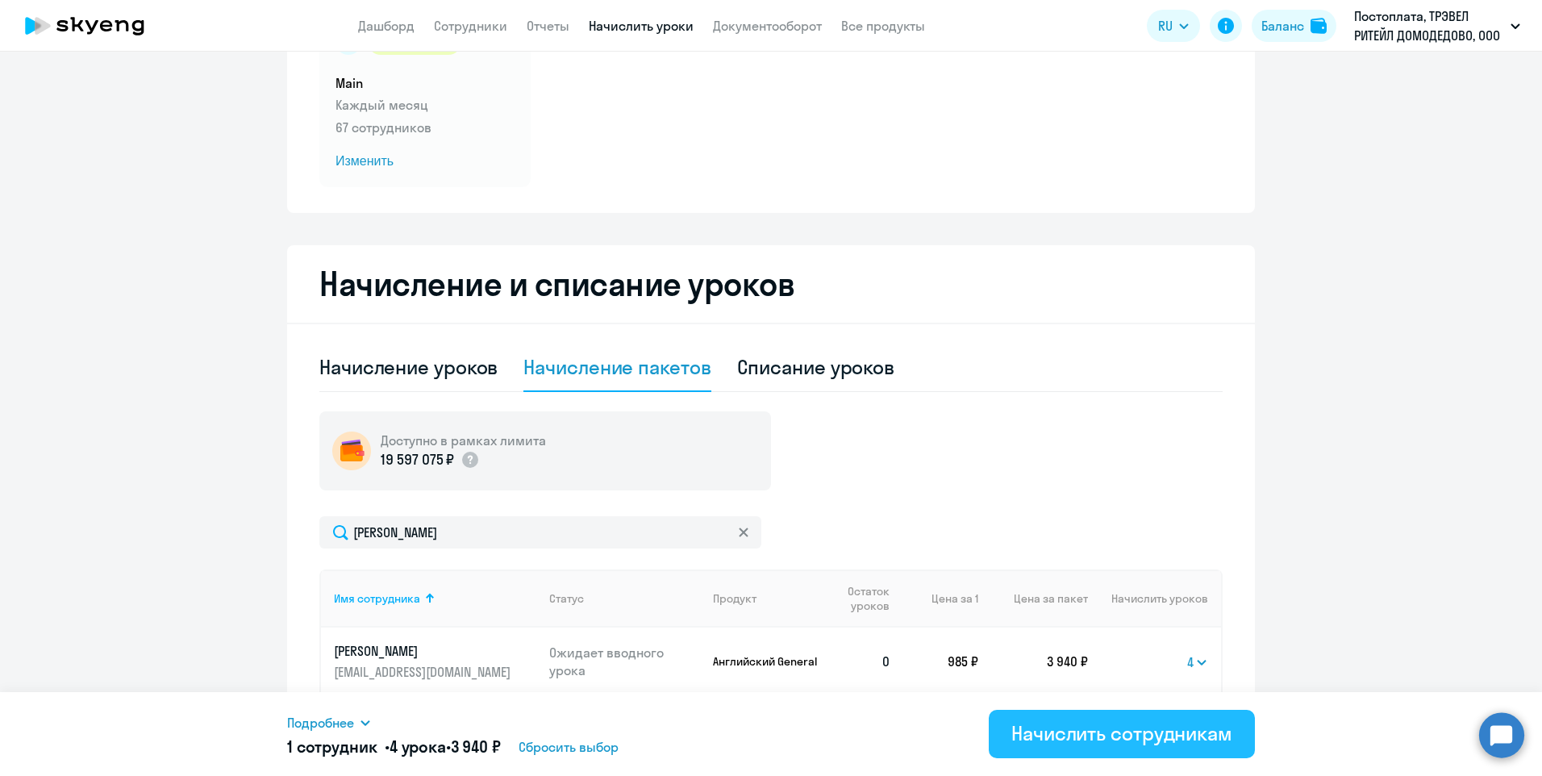
click at [1049, 727] on div "Начислить сотрудникам" at bounding box center [1121, 733] width 221 height 26
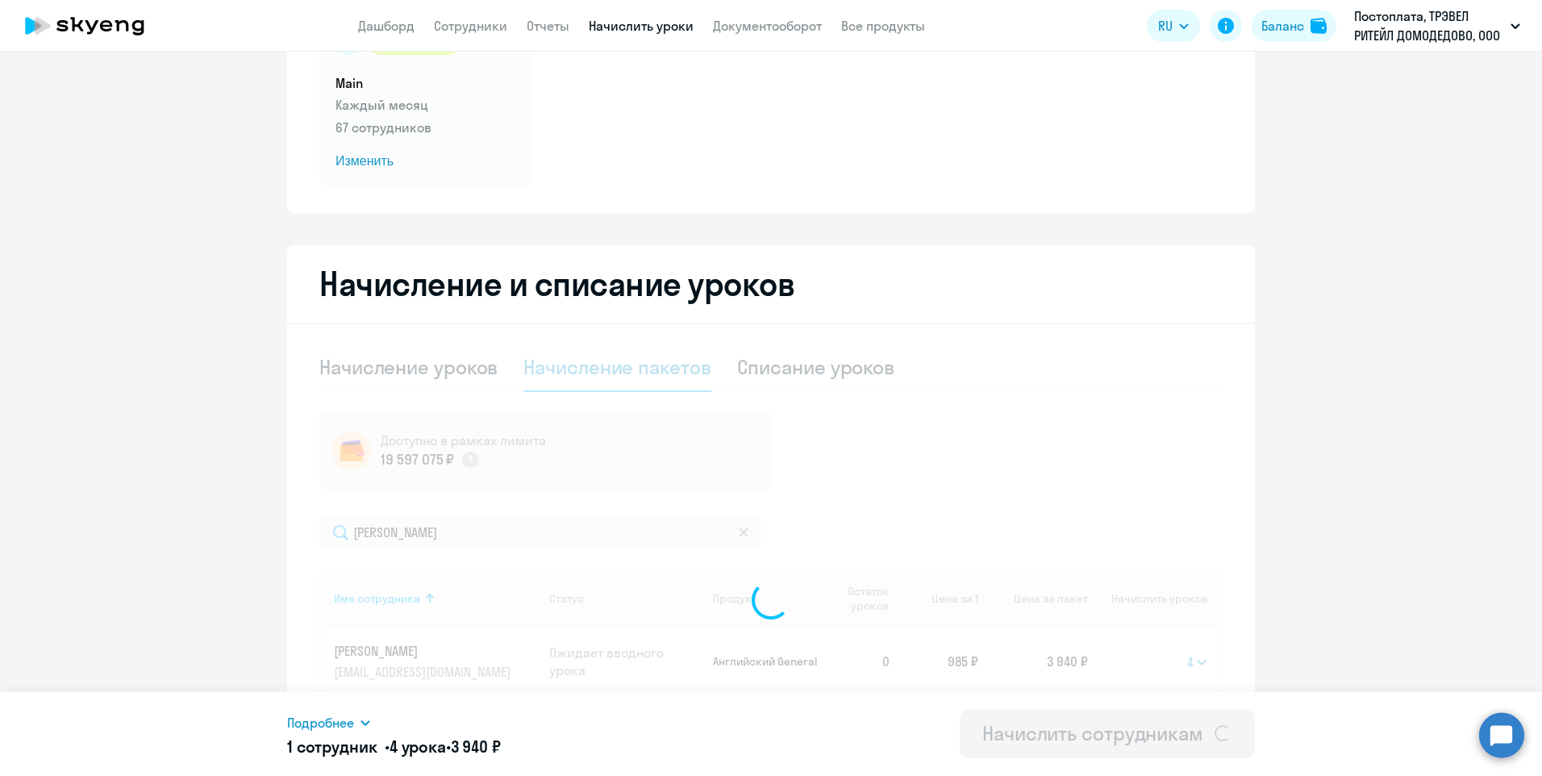
select select
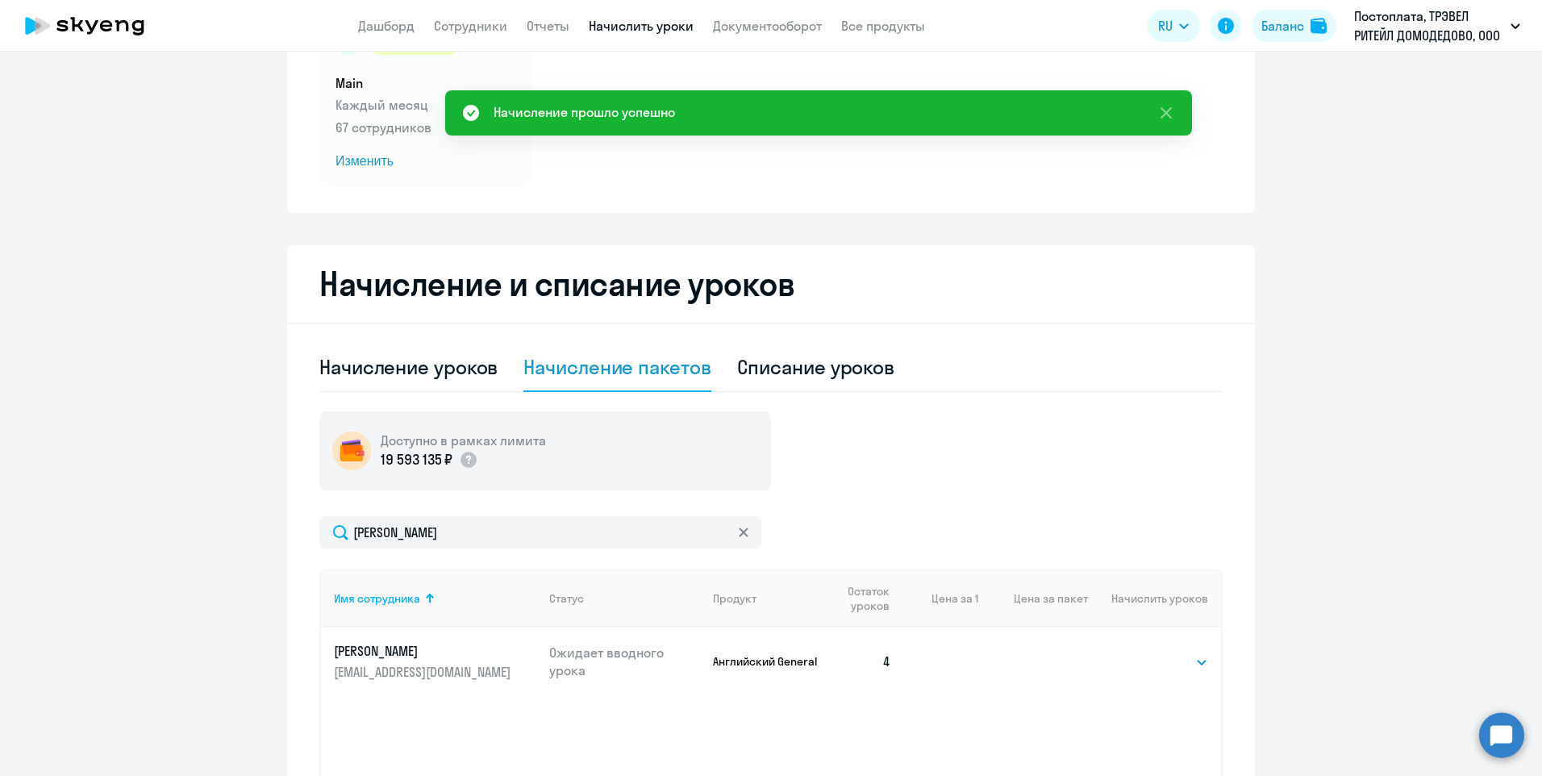
click at [739, 531] on icon at bounding box center [743, 531] width 9 height 9
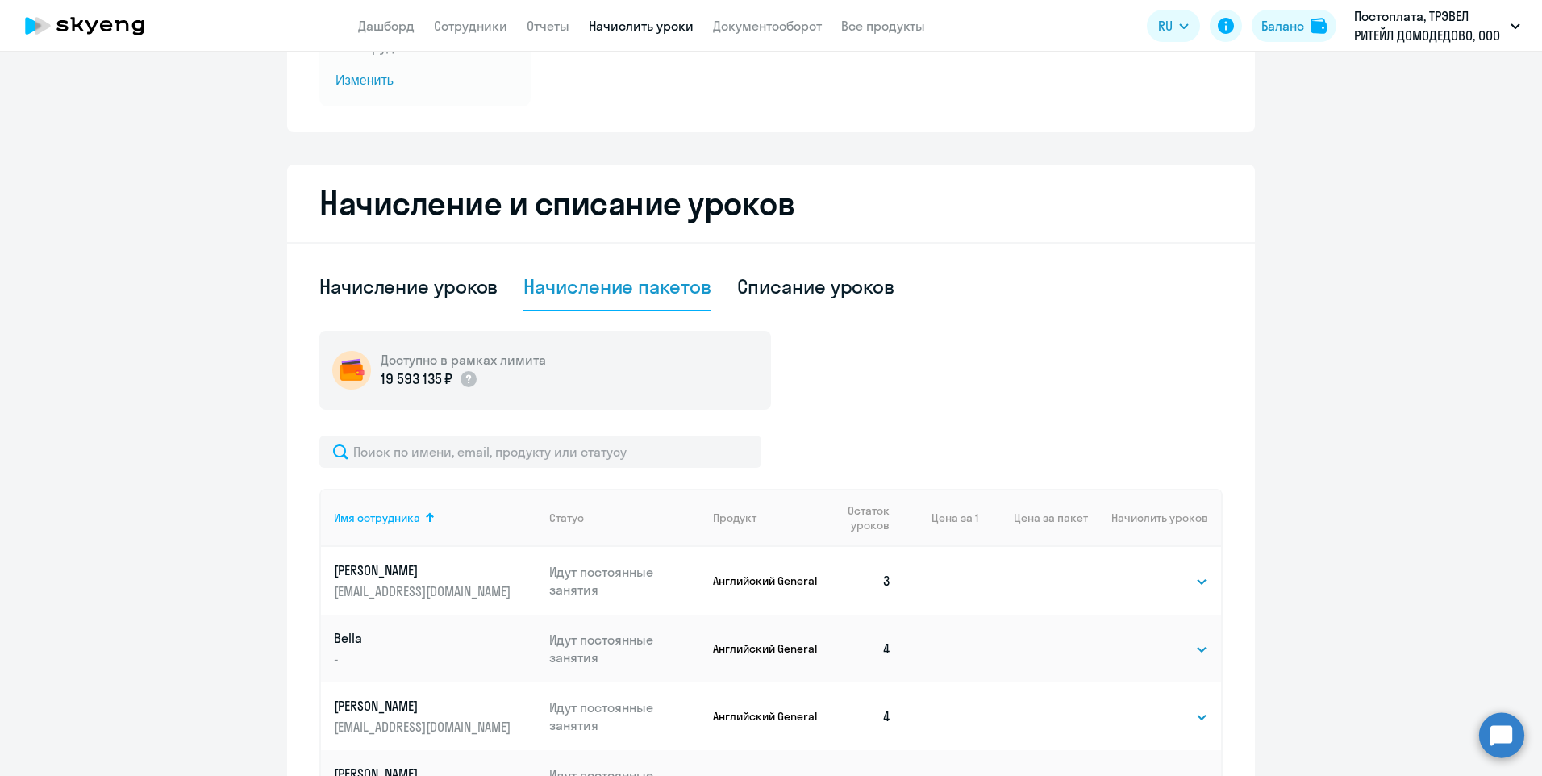
click at [361, 637] on p "Bella" at bounding box center [424, 638] width 181 height 18
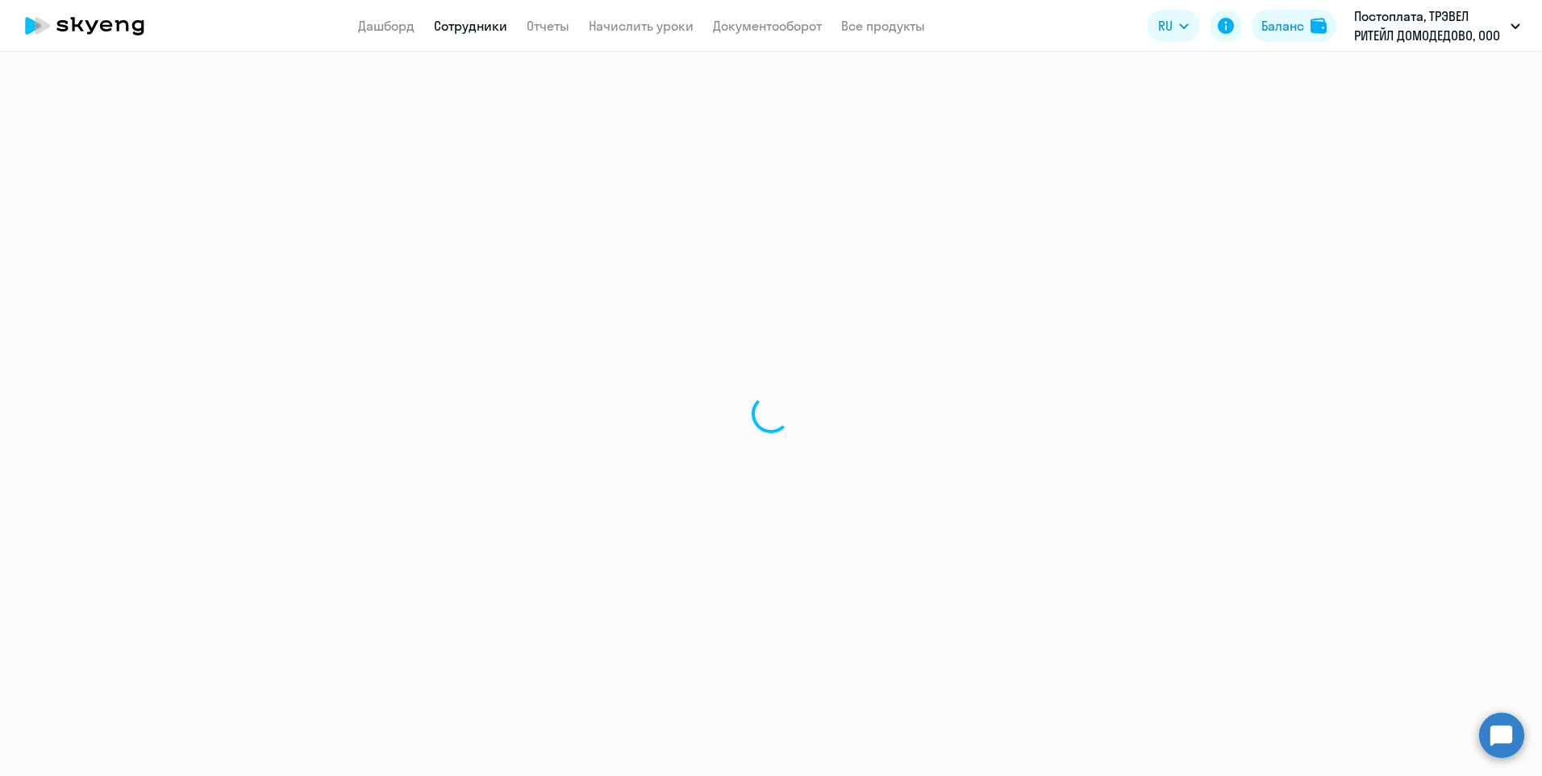
select select "english"
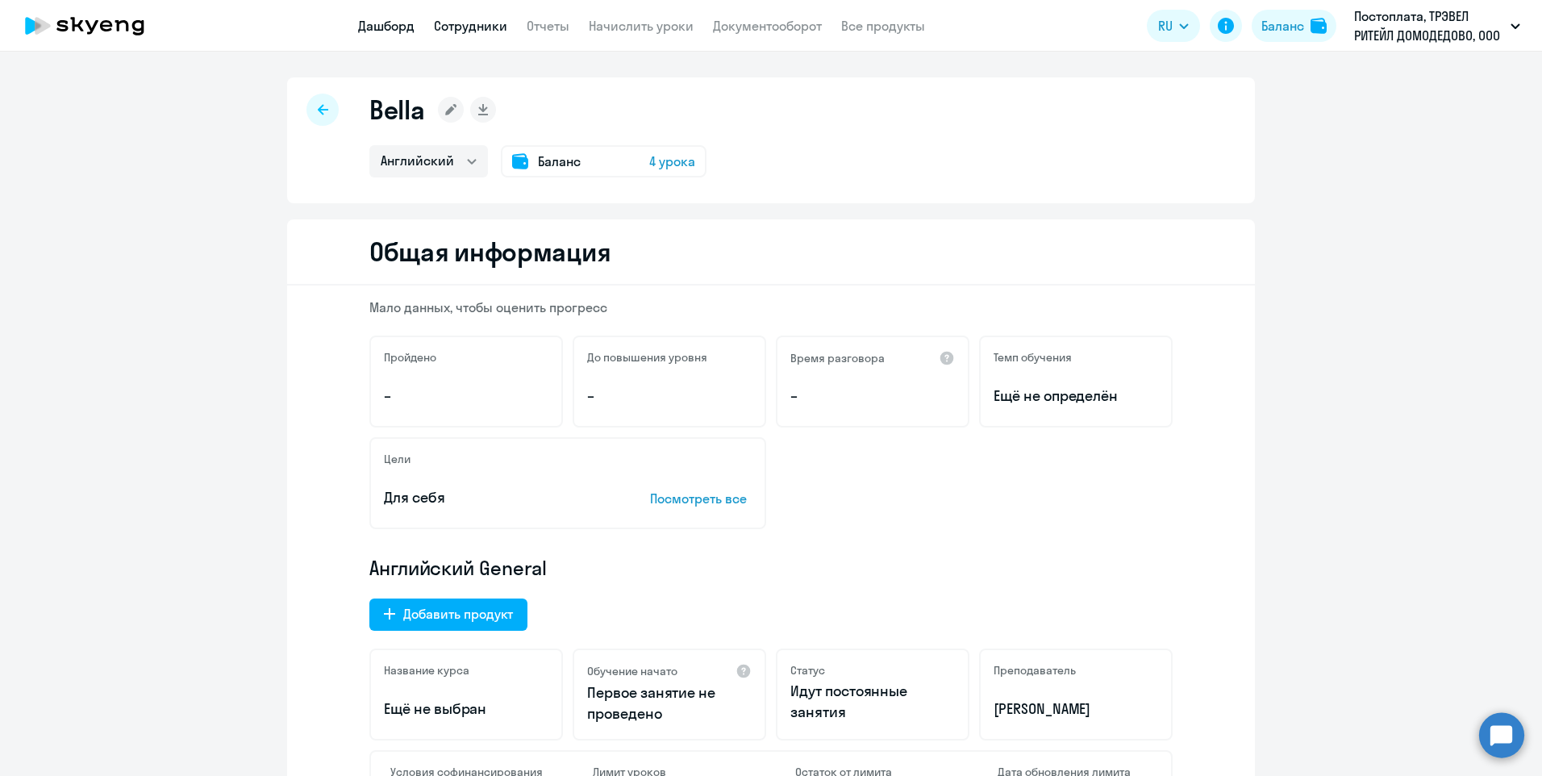
click at [393, 25] on link "Дашборд" at bounding box center [386, 26] width 56 height 16
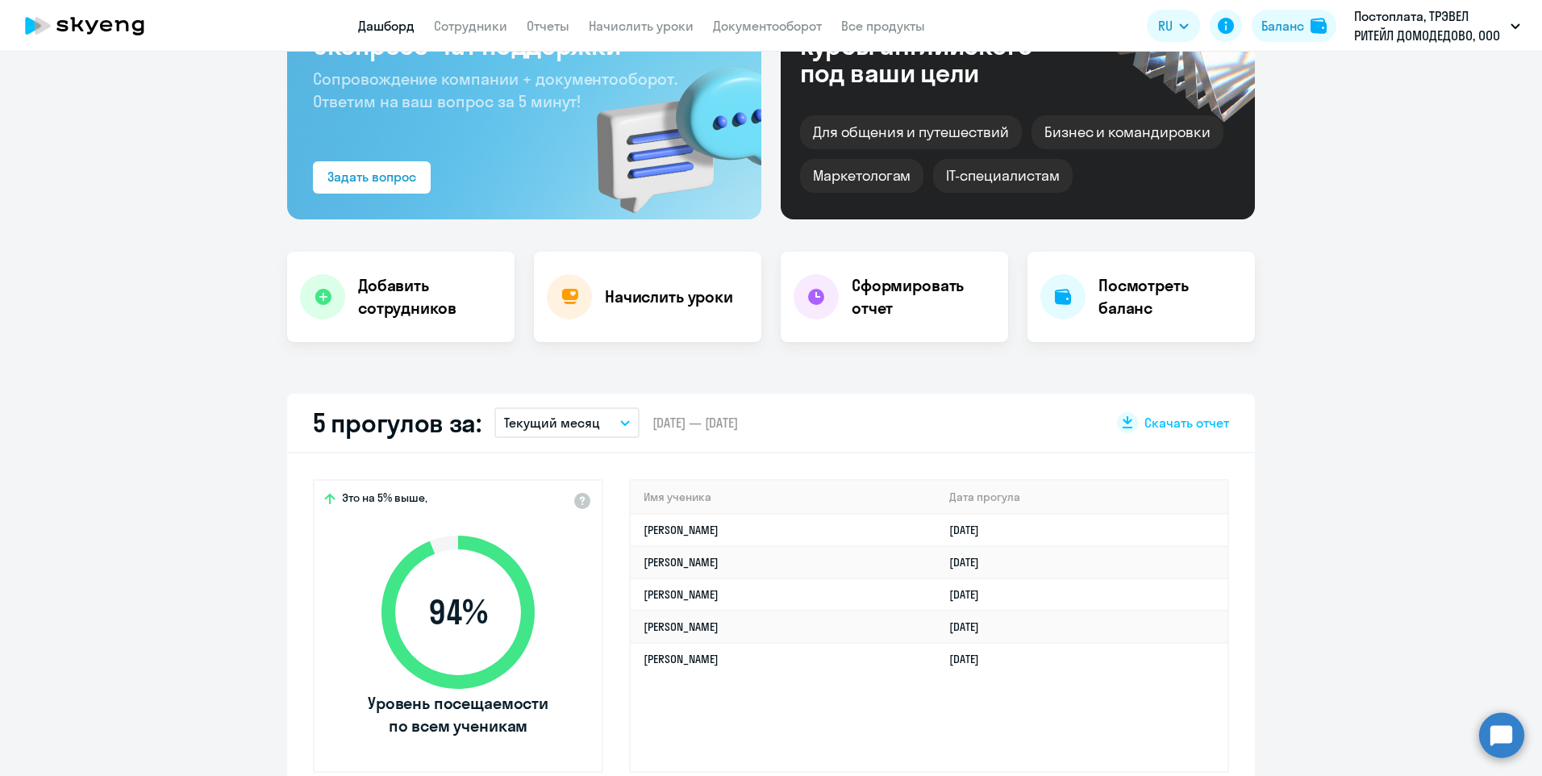
scroll to position [161, 0]
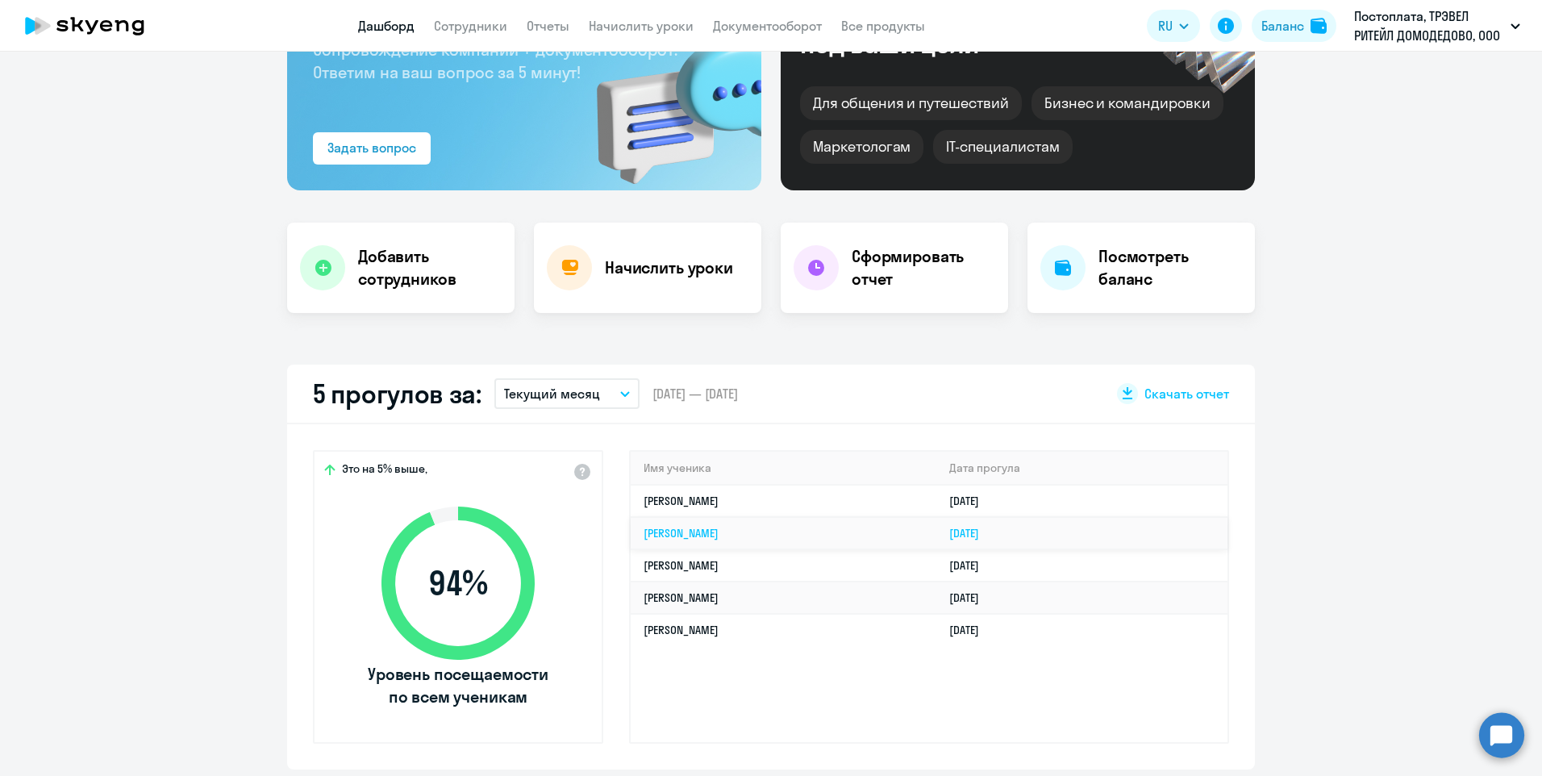
select select "30"
